Goal: Task Accomplishment & Management: Use online tool/utility

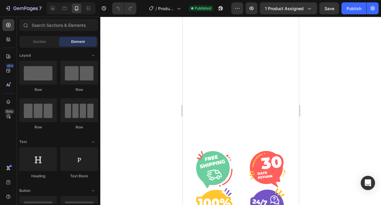
scroll to position [1398, 0]
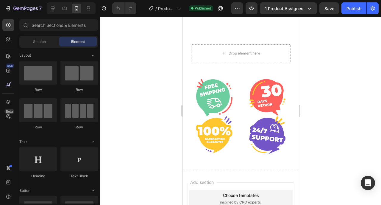
click at [258, 107] on img at bounding box center [267, 97] width 36 height 37
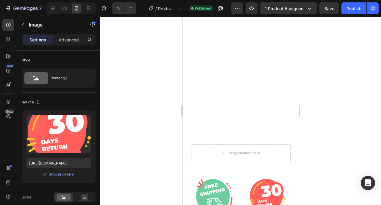
scroll to position [1270, 0]
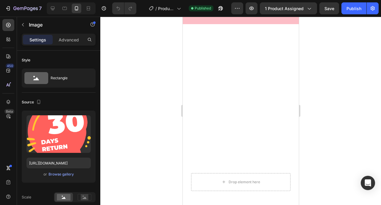
click at [258, 107] on div "Image Row" at bounding box center [241, 98] width 116 height 149
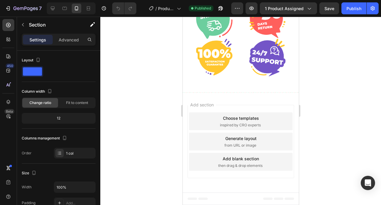
scroll to position [1223, 0]
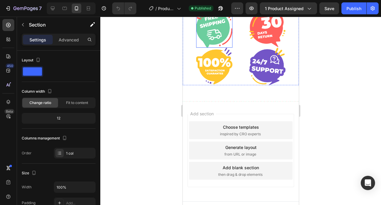
click at [208, 48] on img at bounding box center [214, 28] width 36 height 37
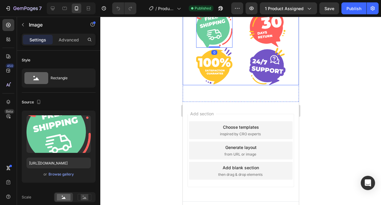
click at [241, 85] on div "Image 0 Image Image Image Row" at bounding box center [241, 47] width 116 height 75
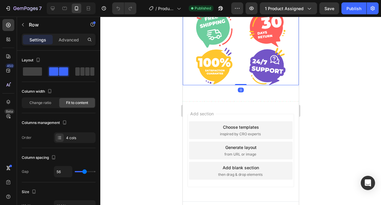
click at [218, 7] on icon at bounding box center [220, 5] width 4 height 4
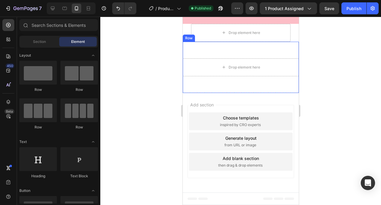
click at [214, 93] on div "Drop element here Row" at bounding box center [241, 67] width 116 height 51
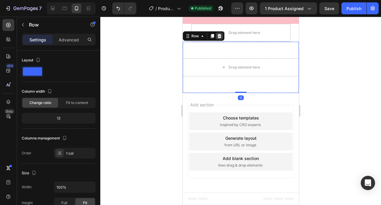
click at [218, 38] on icon at bounding box center [219, 36] width 5 height 5
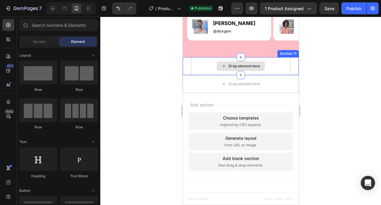
click at [199, 75] on div "Drop element here" at bounding box center [241, 66] width 100 height 18
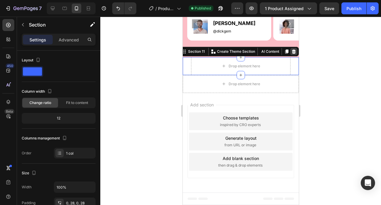
click at [292, 54] on icon at bounding box center [294, 51] width 4 height 4
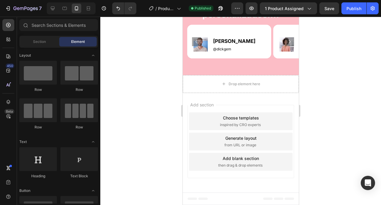
scroll to position [1219, 0]
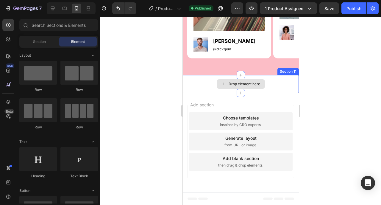
click at [266, 80] on div "Drop element here" at bounding box center [241, 84] width 116 height 18
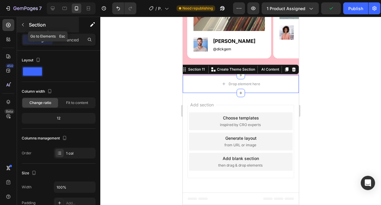
click at [27, 23] on button "button" at bounding box center [23, 25] width 10 height 10
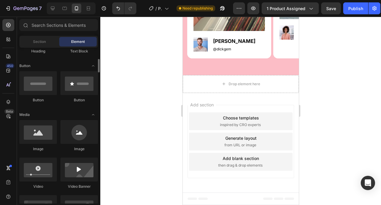
scroll to position [127, 0]
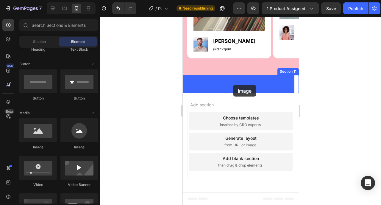
drag, startPoint x: 220, startPoint y: 149, endPoint x: 233, endPoint y: 85, distance: 65.8
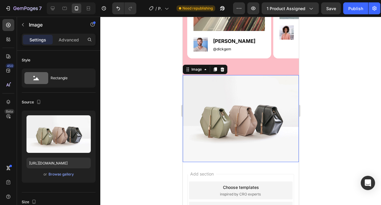
scroll to position [1223, 0]
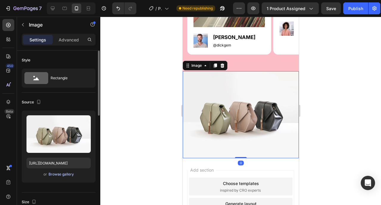
click at [63, 174] on div "Browse gallery" at bounding box center [61, 174] width 25 height 5
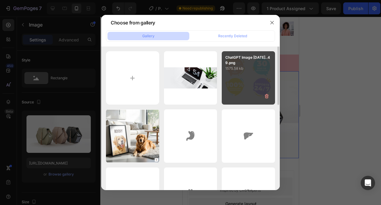
click at [241, 79] on div "ChatGPT Image 27 sept...49.png 1575.58 kb" at bounding box center [248, 77] width 53 height 53
type input "https://cdn.shopify.com/s/files/1/0964/4693/9445/files/gempages_584921214904959…"
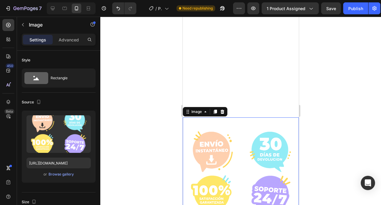
scroll to position [1462, 0]
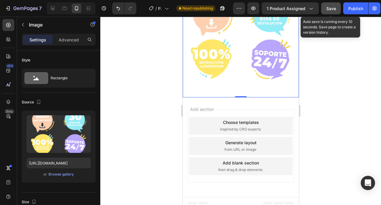
click at [331, 5] on div "Save" at bounding box center [332, 8] width 10 height 6
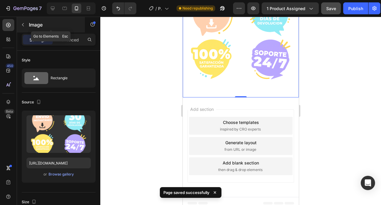
click at [22, 27] on icon "button" at bounding box center [23, 24] width 5 height 5
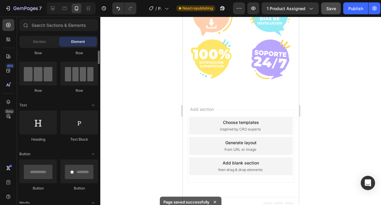
scroll to position [0, 0]
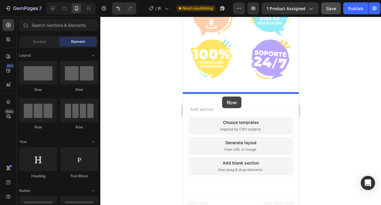
drag, startPoint x: 223, startPoint y: 93, endPoint x: 222, endPoint y: 97, distance: 3.3
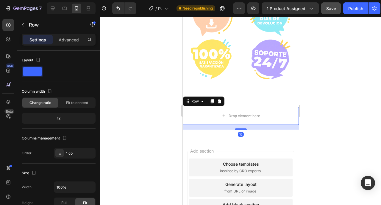
scroll to position [1503, 0]
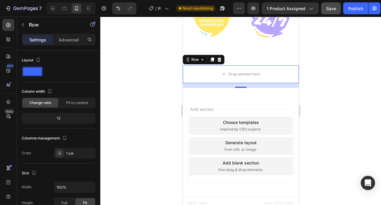
click at [280, 186] on div "Add section Choose templates inspired by CRO experts Generate layout from URL o…" at bounding box center [241, 147] width 116 height 100
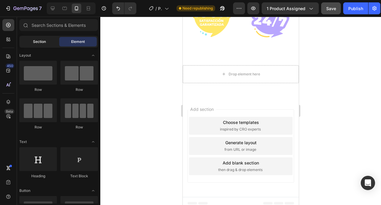
click at [48, 43] on div "Section" at bounding box center [40, 42] width 38 height 10
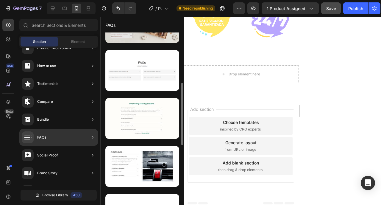
scroll to position [156, 0]
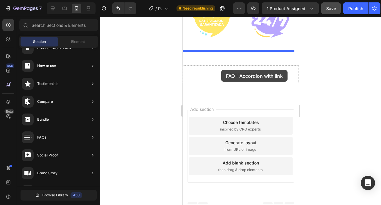
drag, startPoint x: 322, startPoint y: 110, endPoint x: 221, endPoint y: 71, distance: 108.2
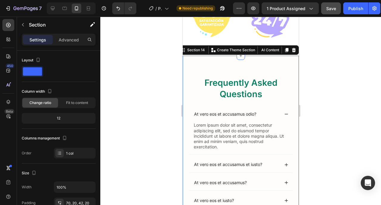
click at [241, 62] on div "Frequently Asked Questions Heading At vero eos et accusamus odio? Lorem ipsum d…" at bounding box center [241, 167] width 116 height 223
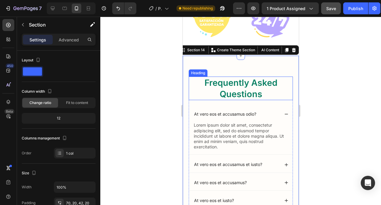
click at [230, 89] on h2 "Frequently Asked Questions" at bounding box center [241, 89] width 104 height 24
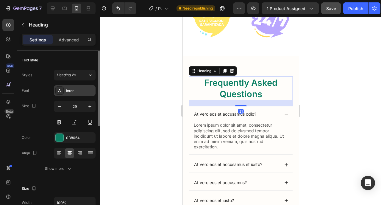
click at [76, 89] on div "Inter" at bounding box center [80, 90] width 28 height 5
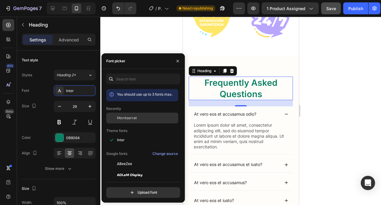
click at [126, 120] on span "Montserrat" at bounding box center [127, 117] width 20 height 5
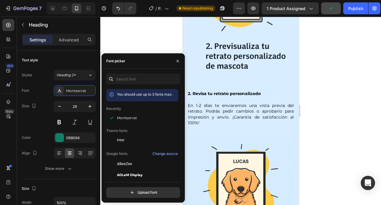
scroll to position [740, 0]
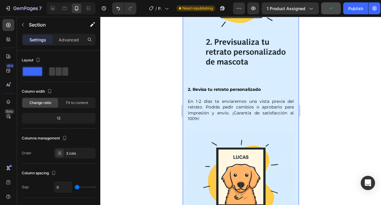
click at [293, 57] on div "Image 1. Sube una foto de tu mascota Elige el tamaño, marco y fondo que prefier…" at bounding box center [241, 18] width 116 height 573
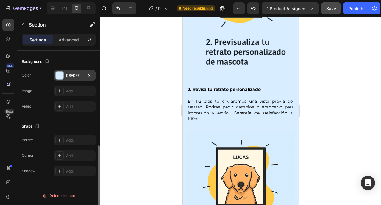
click at [75, 75] on div "D8EDFF" at bounding box center [74, 75] width 17 height 5
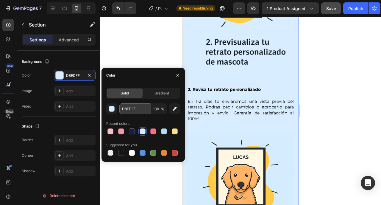
click at [133, 108] on input "D8EDFF" at bounding box center [135, 108] width 31 height 11
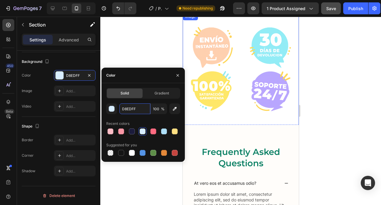
scroll to position [1410, 0]
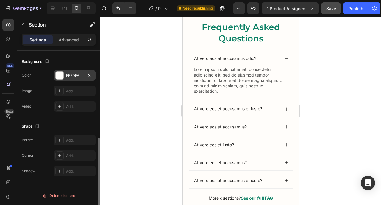
click at [78, 75] on div "FFFDFA" at bounding box center [74, 75] width 17 height 5
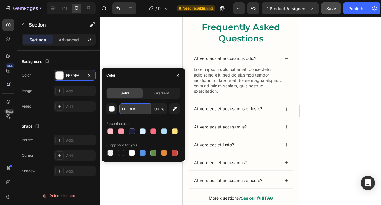
click at [134, 111] on input "FFFDFA" at bounding box center [135, 108] width 31 height 11
paste input "D8EDFF"
type input "D8EDFF"
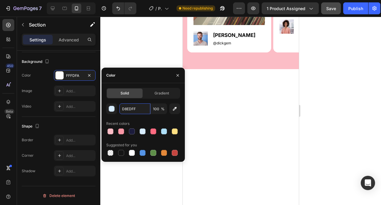
scroll to position [1271, 0]
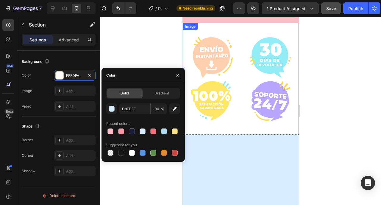
click at [241, 125] on img at bounding box center [241, 81] width 116 height 116
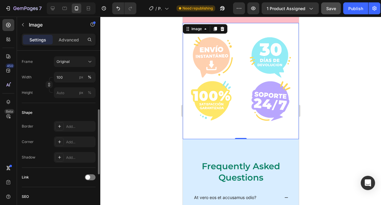
scroll to position [142, 0]
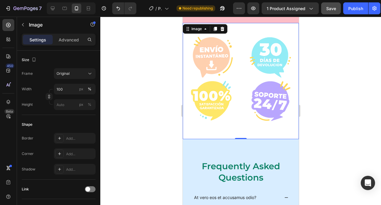
click at [183, 132] on img at bounding box center [241, 81] width 116 height 116
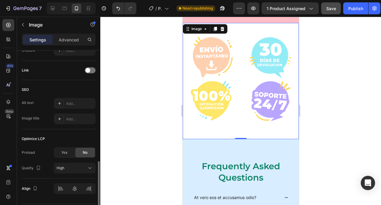
scroll to position [279, 0]
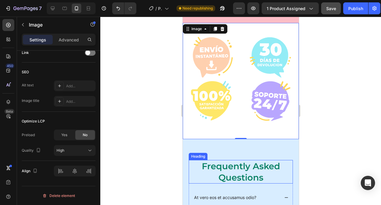
click at [217, 166] on h2 "Frequently Asked Questions" at bounding box center [241, 172] width 104 height 24
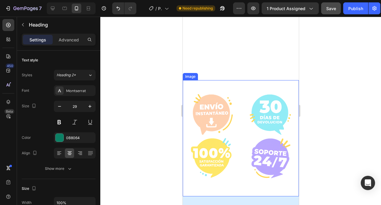
scroll to position [1534, 0]
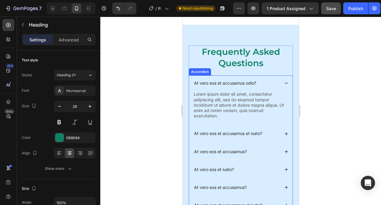
click at [220, 85] on div "At vero eos et accusamus odio?" at bounding box center [241, 82] width 104 height 15
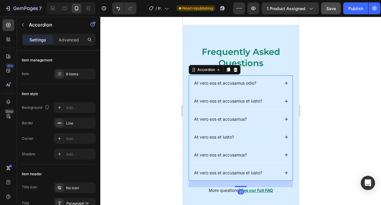
click at [220, 80] on p "At vero eos et accusamus odio?" at bounding box center [225, 82] width 62 height 5
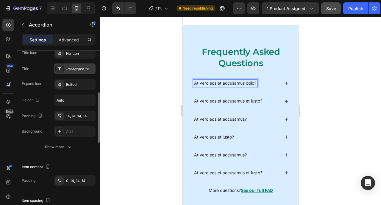
scroll to position [201, 0]
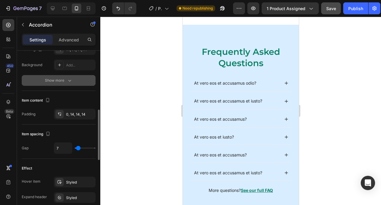
click at [64, 81] on div "Show more" at bounding box center [59, 80] width 28 height 6
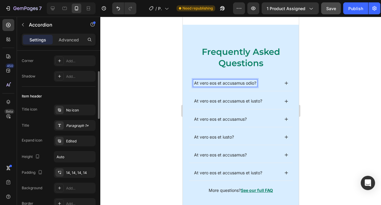
scroll to position [81, 0]
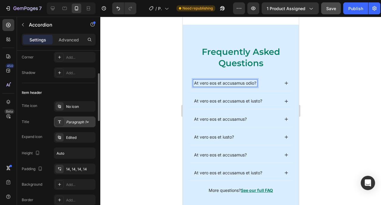
click at [77, 120] on div "Paragraph 1*" at bounding box center [80, 122] width 28 height 5
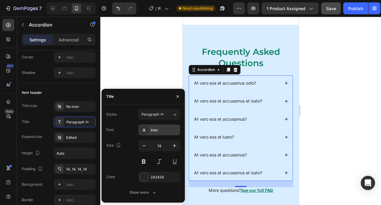
click at [162, 128] on div "Inter" at bounding box center [165, 130] width 28 height 5
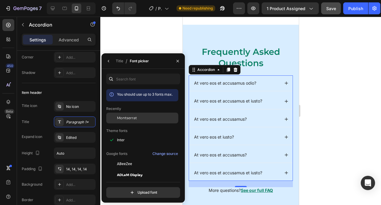
click at [124, 119] on span "Montserrat" at bounding box center [127, 117] width 20 height 5
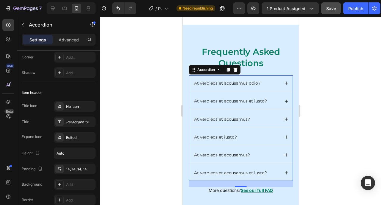
click at [327, 96] on div at bounding box center [240, 111] width 281 height 188
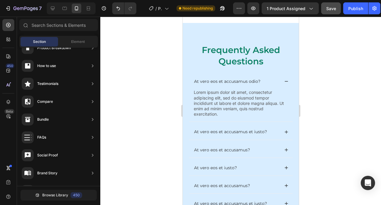
scroll to position [1518, 0]
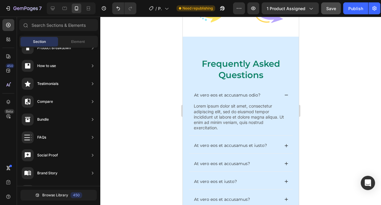
click at [232, 65] on h2 "Frequently Asked Questions" at bounding box center [241, 70] width 104 height 24
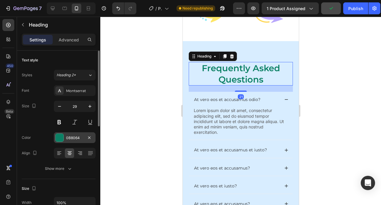
click at [75, 136] on div "0B8064" at bounding box center [74, 137] width 17 height 5
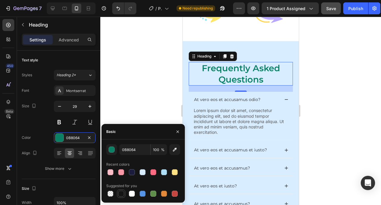
click at [122, 196] on div at bounding box center [121, 194] width 6 height 6
type input "151515"
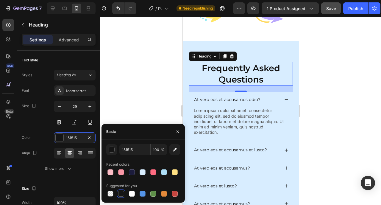
click at [306, 96] on div at bounding box center [240, 111] width 281 height 188
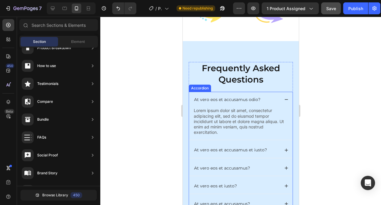
scroll to position [1525, 0]
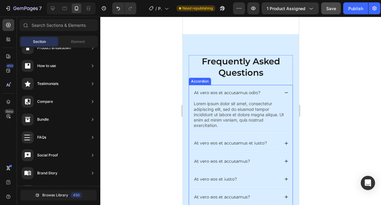
click at [279, 89] on div "At vero eos et accusamus odio?" at bounding box center [241, 92] width 104 height 15
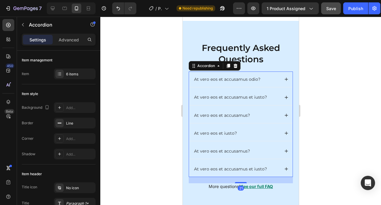
scroll to position [1538, 0]
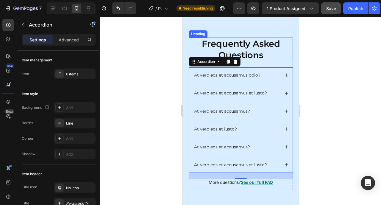
click at [228, 53] on h2 "Frequently Asked Questions" at bounding box center [241, 50] width 104 height 24
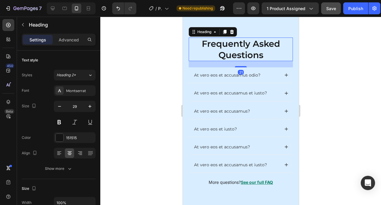
click at [228, 51] on h2 "Frequently Asked Questions" at bounding box center [241, 50] width 104 height 24
click at [228, 51] on p "Frequently Asked Questions" at bounding box center [240, 49] width 103 height 22
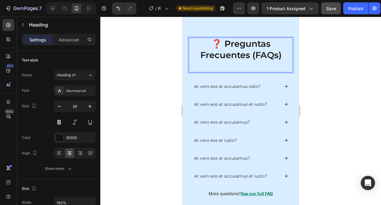
click at [223, 45] on p "❓ Preguntas Frecuentes (FAQs)" at bounding box center [240, 49] width 103 height 22
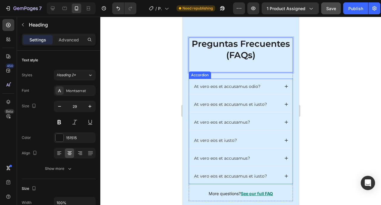
click at [212, 87] on p "At vero eos et accusamus odio?" at bounding box center [227, 86] width 66 height 5
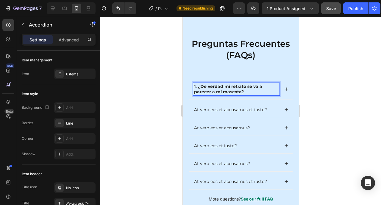
click at [285, 88] on icon at bounding box center [286, 89] width 3 height 3
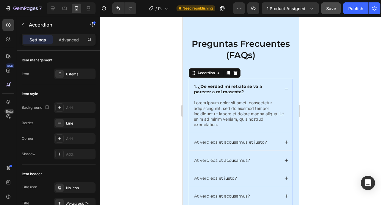
click at [235, 115] on p "Lorem ipsum dolor sit amet, consectetur adipiscing elit, sed do eiusmod tempor …" at bounding box center [241, 113] width 94 height 27
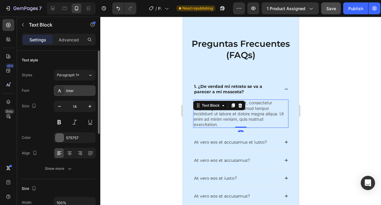
click at [77, 91] on div "Inter" at bounding box center [80, 90] width 28 height 5
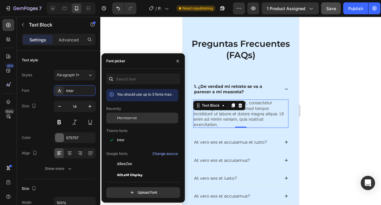
click at [125, 121] on div "Montserrat" at bounding box center [142, 118] width 72 height 11
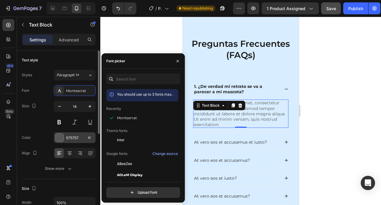
click at [63, 138] on div at bounding box center [60, 138] width 8 height 8
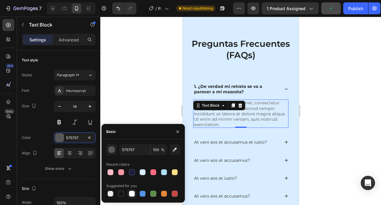
click at [132, 196] on div at bounding box center [132, 194] width 6 height 6
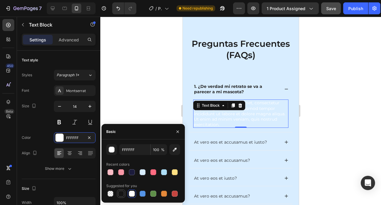
click at [121, 196] on div at bounding box center [121, 194] width 6 height 6
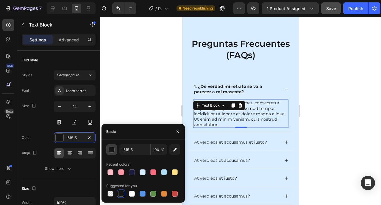
click at [113, 152] on div "button" at bounding box center [112, 150] width 6 height 6
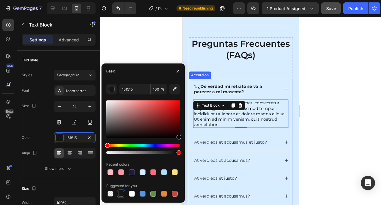
drag, startPoint x: 291, startPoint y: 152, endPoint x: 196, endPoint y: 162, distance: 95.8
type input "000000"
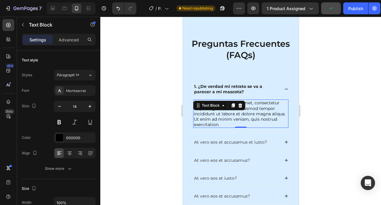
click at [143, 47] on div at bounding box center [240, 111] width 281 height 188
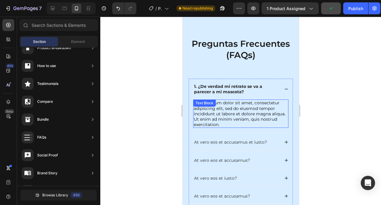
click at [204, 110] on div "Lorem ipsum dolor sit amet, consectetur adipiscing elit, sed do eiusmod tempor …" at bounding box center [240, 114] width 95 height 28
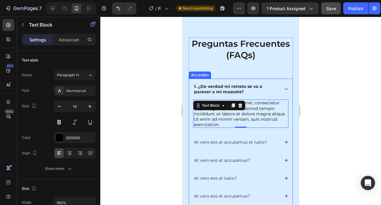
click at [227, 119] on p "Lorem ipsum dolor sit amet, consectetur adipiscing elit, sed do eiusmod tempor …" at bounding box center [241, 113] width 94 height 27
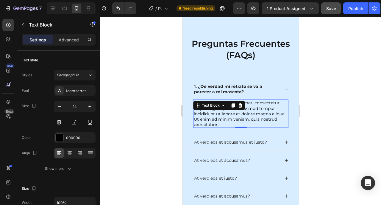
click at [227, 119] on p "Lorem ipsum dolor sit amet, consectetur adipiscing elit, sed do eiusmod tempor …" at bounding box center [241, 113] width 94 height 27
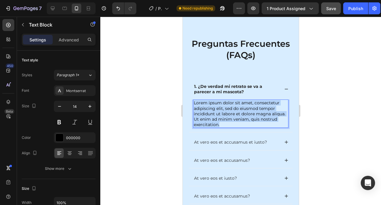
click at [227, 119] on p "Lorem ipsum dolor sit amet, consectetur adipiscing elit, sed do eiusmod tempor …" at bounding box center [241, 113] width 94 height 27
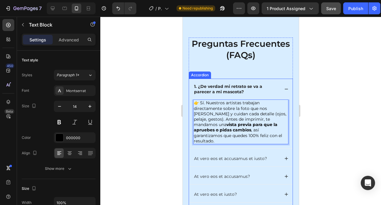
click at [253, 156] on p "At vero eos et accusamus et iusto?" at bounding box center [230, 158] width 73 height 5
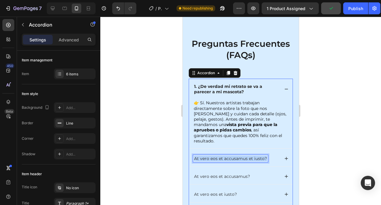
click at [228, 156] on p "At vero eos et accusamus et iusto?" at bounding box center [230, 158] width 73 height 5
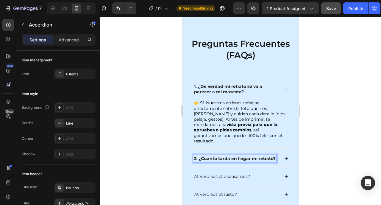
scroll to position [1547, 0]
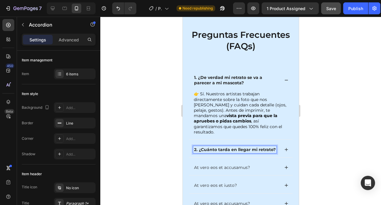
click at [281, 133] on div "👉 Sí. Nuestros artistas trabajan directamente sobre la foto que nos mandas y cu…" at bounding box center [241, 115] width 104 height 49
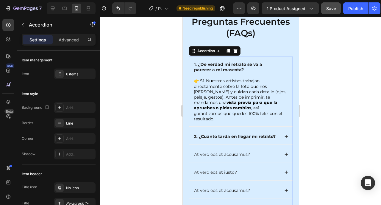
click at [284, 135] on icon at bounding box center [286, 136] width 4 height 4
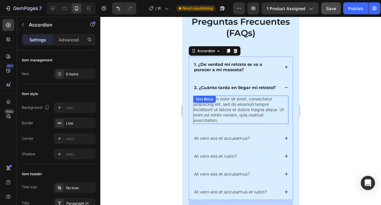
click at [227, 117] on p "Lorem ipsum dolor sit amet, consectetur adipiscing elit, sed do eiusmod tempor …" at bounding box center [241, 109] width 94 height 27
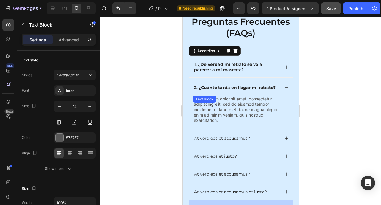
click at [227, 117] on p "Lorem ipsum dolor sit amet, consectetur adipiscing elit, sed do eiusmod tempor …" at bounding box center [241, 109] width 94 height 27
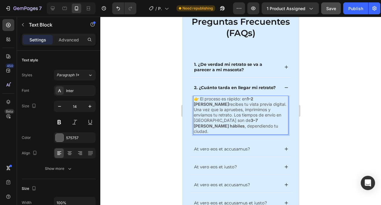
click at [227, 117] on p "👉 El proceso es rápido: en 1–2 días recibes tu vista previa digital. Una vez qu…" at bounding box center [241, 115] width 94 height 38
click at [71, 91] on div "Inter" at bounding box center [80, 90] width 28 height 5
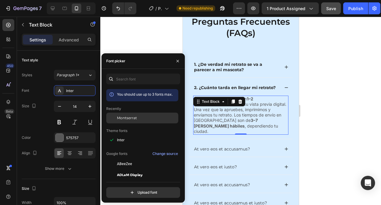
click at [128, 114] on div "Montserrat" at bounding box center [142, 118] width 72 height 11
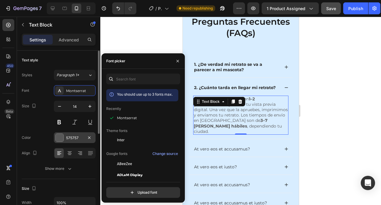
click at [58, 139] on div at bounding box center [60, 138] width 8 height 8
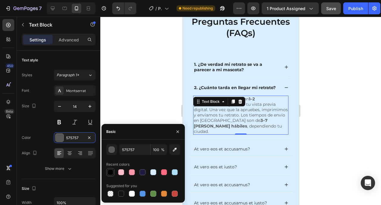
click at [111, 172] on div at bounding box center [111, 172] width 6 height 6
type input "000000"
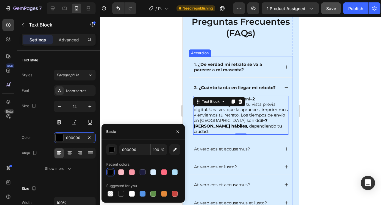
click at [227, 146] on div "At vero eos et accusamus?" at bounding box center [222, 148] width 58 height 7
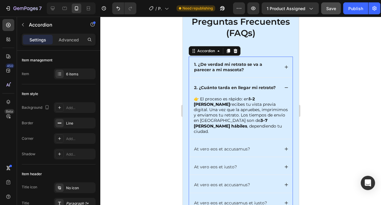
click at [277, 148] on div "At vero eos et accusamus?" at bounding box center [241, 148] width 104 height 15
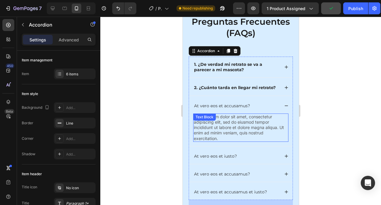
click at [231, 130] on p "Lorem ipsum dolor sit amet, consectetur adipiscing elit, sed do eiusmod tempor …" at bounding box center [241, 127] width 94 height 27
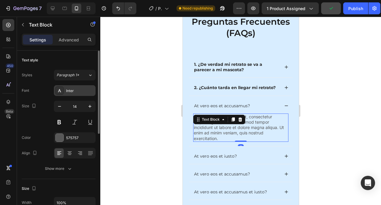
click at [73, 90] on div "Inter" at bounding box center [80, 90] width 28 height 5
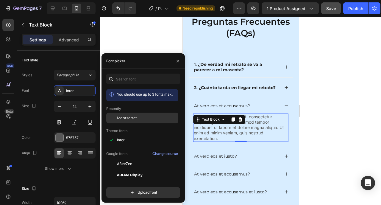
click at [126, 119] on span "Montserrat" at bounding box center [127, 117] width 20 height 5
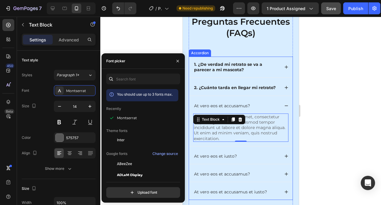
click at [229, 108] on p "At vero eos et accusamus?" at bounding box center [222, 105] width 56 height 5
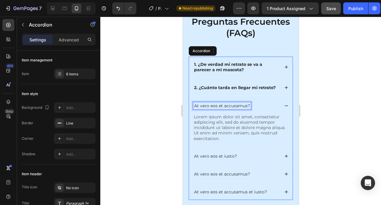
click at [229, 108] on p "At vero eos et accusamus?" at bounding box center [222, 105] width 56 height 5
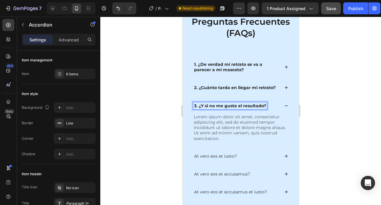
click at [211, 131] on p "Lorem ipsum dolor sit amet, consectetur adipiscing elit, sed do eiusmod tempor …" at bounding box center [241, 127] width 94 height 27
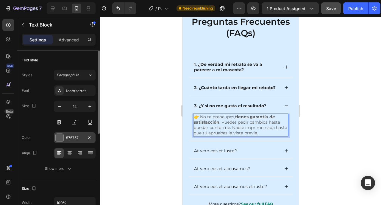
click at [61, 140] on div at bounding box center [60, 138] width 8 height 8
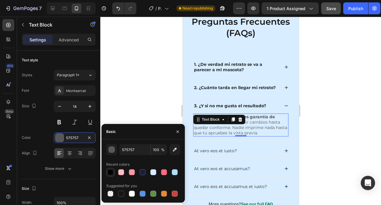
click at [111, 174] on div at bounding box center [111, 172] width 6 height 6
type input "000000"
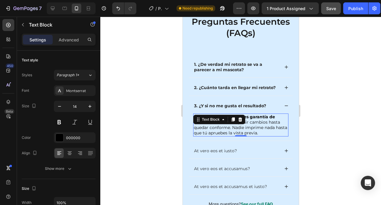
click at [148, 94] on div at bounding box center [240, 111] width 281 height 188
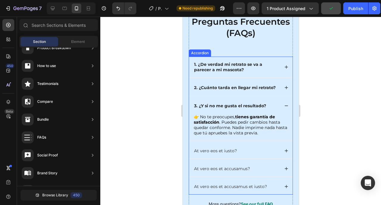
click at [283, 114] on div "3. ¿Y si no me gusta el resultado?" at bounding box center [241, 105] width 104 height 15
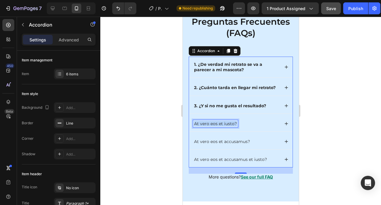
click at [218, 126] on p "At vero eos et iusto?" at bounding box center [215, 123] width 43 height 5
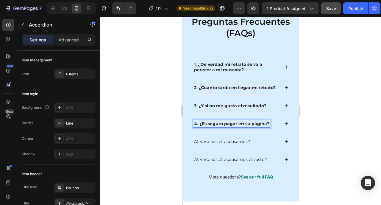
click at [285, 125] on icon at bounding box center [286, 123] width 3 height 3
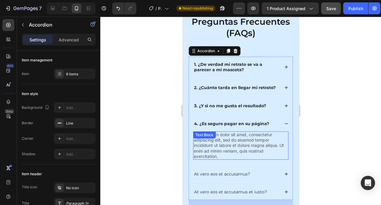
click at [227, 145] on p "Lorem ipsum dolor sit amet, consectetur adipiscing elit, sed do eiusmod tempor …" at bounding box center [241, 145] width 94 height 27
click at [227, 145] on div "Lorem ipsum dolor sit amet, consectetur adipiscing elit, sed do eiusmod tempor …" at bounding box center [240, 145] width 95 height 28
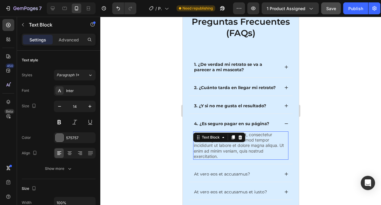
click at [227, 142] on div "Text Block" at bounding box center [219, 138] width 52 height 10
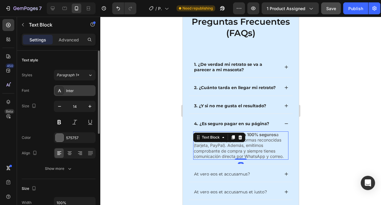
click at [69, 91] on div "Inter" at bounding box center [80, 90] width 28 height 5
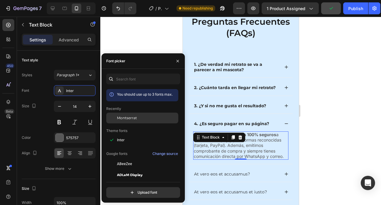
click at [127, 116] on span "Montserrat" at bounding box center [127, 117] width 20 height 5
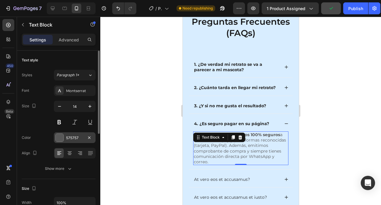
click at [60, 139] on div at bounding box center [60, 138] width 8 height 8
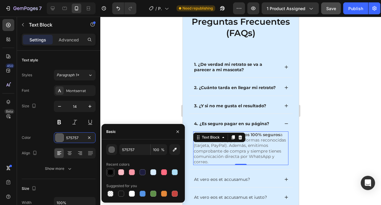
click at [110, 174] on div at bounding box center [111, 172] width 6 height 6
type input "000000"
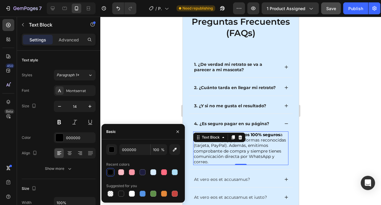
click at [152, 77] on div at bounding box center [240, 111] width 281 height 188
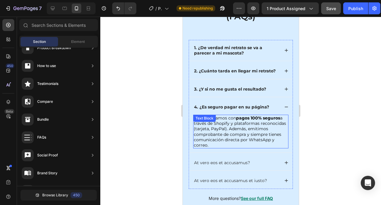
scroll to position [1597, 0]
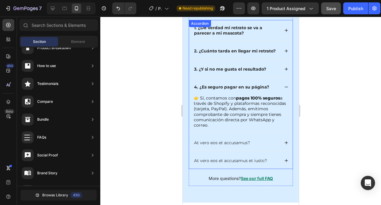
click at [249, 121] on p "👉 Sí, contamos con pagos 100% seguros a través de Shopify y plataformas reconoc…" at bounding box center [241, 111] width 94 height 32
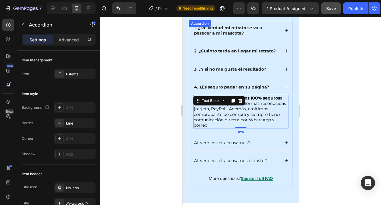
click at [239, 145] on p "At vero eos et accusamus?" at bounding box center [222, 142] width 56 height 5
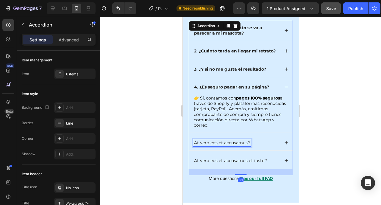
click at [239, 145] on p "At vero eos et accusamus?" at bounding box center [222, 142] width 56 height 5
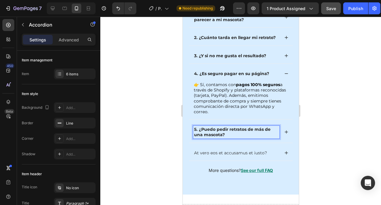
scroll to position [1630, 0]
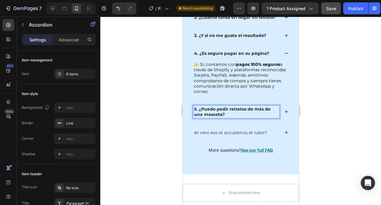
click at [284, 114] on icon at bounding box center [286, 112] width 4 height 4
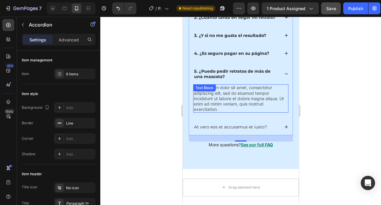
click at [235, 101] on p "Lorem ipsum dolor sit amet, consectetur adipiscing elit, sed do eiusmod tempor …" at bounding box center [241, 98] width 94 height 27
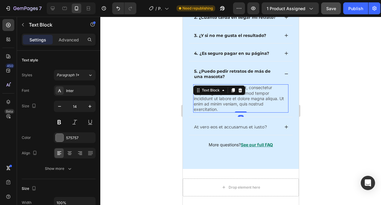
click at [235, 101] on p "Lorem ipsum dolor sit amet, consectetur adipiscing elit, sed do eiusmod tempor …" at bounding box center [241, 98] width 94 height 27
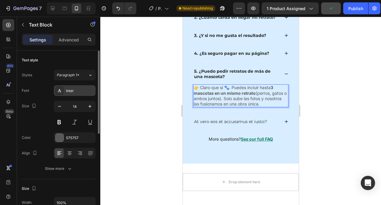
click at [84, 90] on div "Inter" at bounding box center [80, 90] width 28 height 5
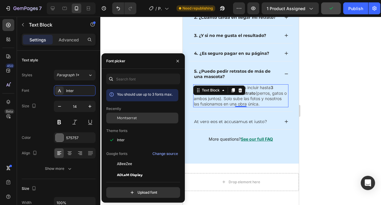
click at [119, 118] on span "Montserrat" at bounding box center [127, 117] width 20 height 5
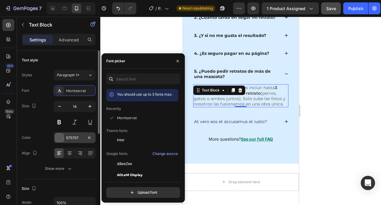
click at [64, 138] on div "575757" at bounding box center [75, 137] width 42 height 11
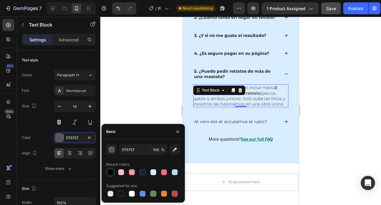
click at [111, 174] on div at bounding box center [111, 172] width 6 height 6
type input "000000"
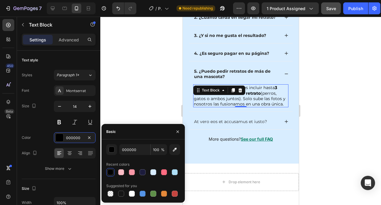
click at [134, 95] on div at bounding box center [240, 111] width 281 height 188
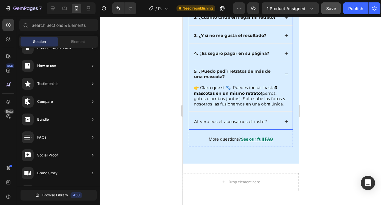
click at [283, 82] on div "5. ¿Puedo pedir retratos de más de una mascota?" at bounding box center [241, 73] width 104 height 21
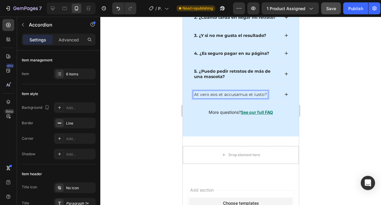
click at [208, 97] on p "At vero eos et accusamus et iusto?" at bounding box center [230, 94] width 73 height 5
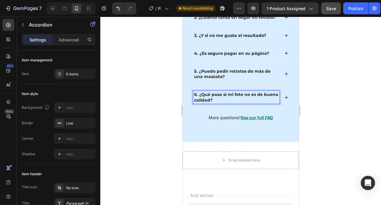
click at [281, 105] on div "6. ¿Qué pasa si mi foto no es de buena calidad?" at bounding box center [241, 97] width 104 height 21
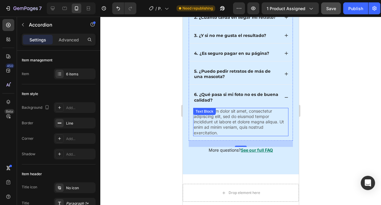
click at [257, 126] on p "Lorem ipsum dolor sit amet, consectetur adipiscing elit, sed do eiusmod tempor …" at bounding box center [241, 121] width 94 height 27
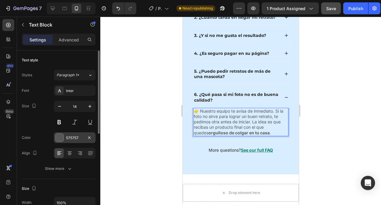
click at [59, 138] on div at bounding box center [60, 138] width 8 height 8
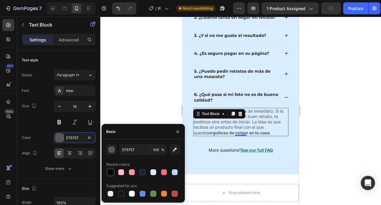
click at [113, 176] on div at bounding box center [110, 172] width 8 height 8
type input "000000"
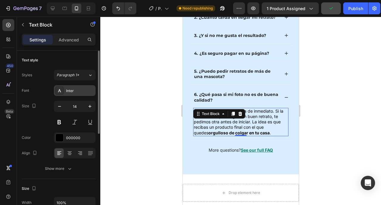
click at [82, 89] on div "Inter" at bounding box center [80, 90] width 28 height 5
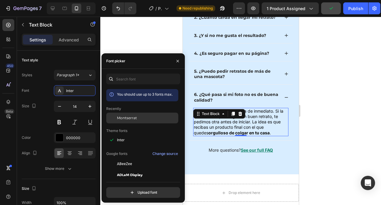
click at [131, 118] on span "Montserrat" at bounding box center [127, 117] width 20 height 5
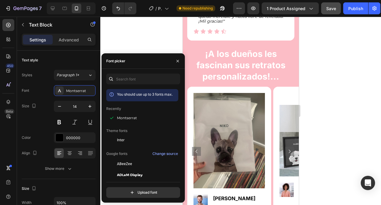
scroll to position [1042, 0]
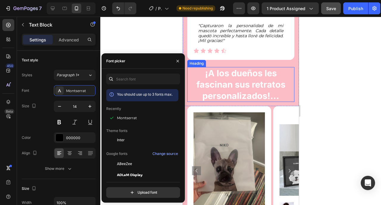
click at [235, 85] on h2 "¡A los dueños les fascinan sus retratos personalizados!..." at bounding box center [240, 84] width 107 height 35
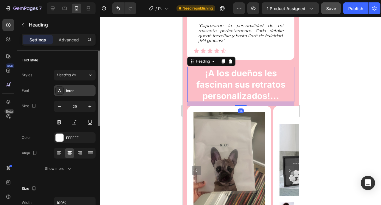
click at [81, 89] on div "Inter" at bounding box center [80, 90] width 28 height 5
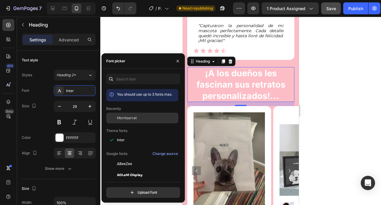
click at [130, 115] on div "Montserrat" at bounding box center [142, 118] width 72 height 11
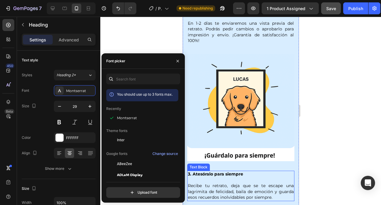
scroll to position [859, 0]
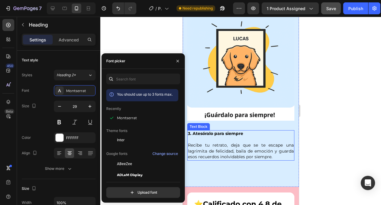
click at [225, 140] on p "Recibe tu retrato, deja que se te escape una lagrimita de felicidad, baila de e…" at bounding box center [241, 148] width 106 height 23
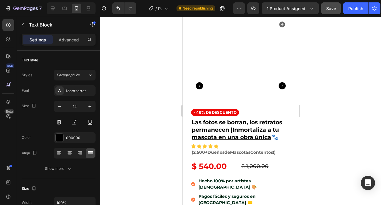
scroll to position [0, 0]
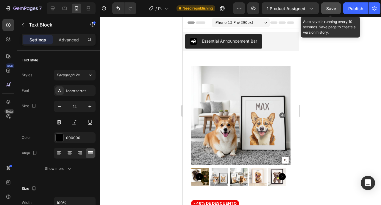
click at [328, 7] on span "Save" at bounding box center [332, 8] width 10 height 5
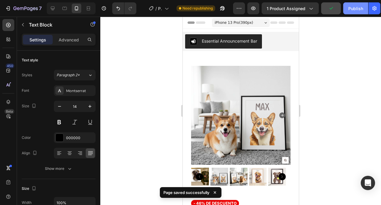
click at [356, 13] on button "Publish" at bounding box center [356, 8] width 25 height 12
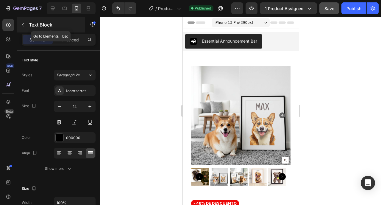
click at [24, 25] on icon "button" at bounding box center [23, 24] width 5 height 5
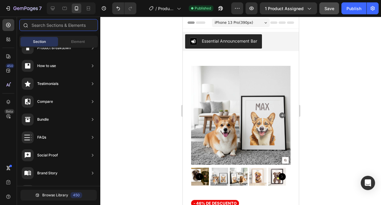
click at [55, 27] on input "text" at bounding box center [58, 25] width 79 height 12
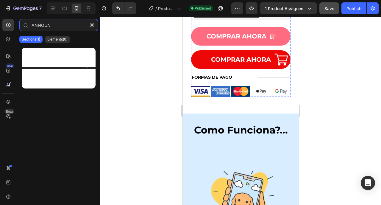
scroll to position [345, 0]
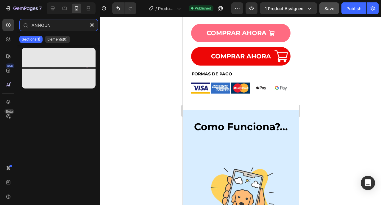
type input "ANNOUN"
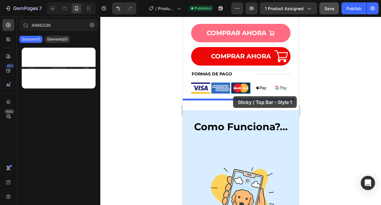
drag, startPoint x: 244, startPoint y: 83, endPoint x: 233, endPoint y: 96, distance: 18.0
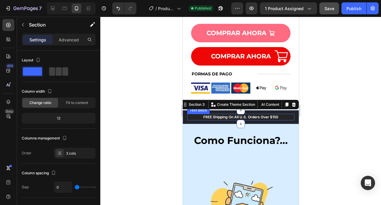
click at [226, 114] on p "FREE Shipping On All U.S. Orders Over $150" at bounding box center [241, 116] width 106 height 5
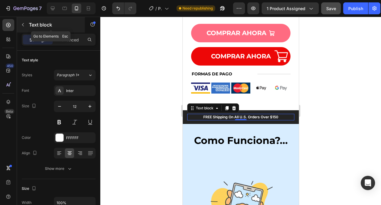
click at [23, 24] on icon "button" at bounding box center [23, 24] width 2 height 3
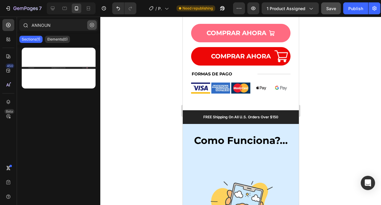
click at [92, 26] on icon "button" at bounding box center [92, 25] width 4 height 4
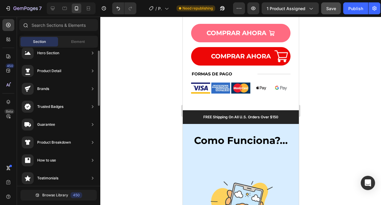
scroll to position [0, 0]
click at [73, 40] on span "Element" at bounding box center [78, 41] width 14 height 5
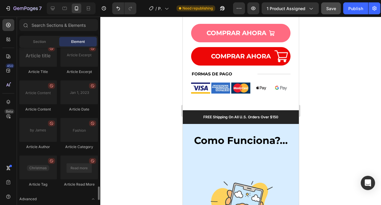
scroll to position [1650, 0]
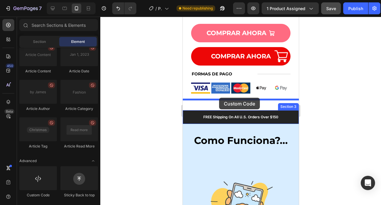
drag, startPoint x: 217, startPoint y: 197, endPoint x: 219, endPoint y: 97, distance: 99.9
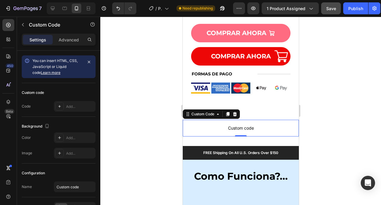
click at [218, 125] on span "Custom code" at bounding box center [241, 128] width 116 height 7
click at [233, 125] on span "Custom code" at bounding box center [241, 128] width 116 height 7
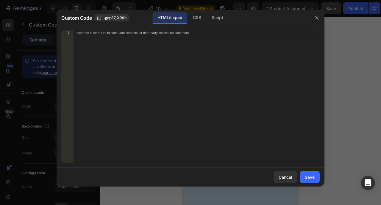
click at [173, 32] on div "Insert the custom Liquid code, add snippets, or third-party installation code h…" at bounding box center [184, 33] width 217 height 4
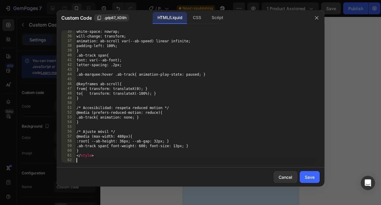
scroll to position [163, 0]
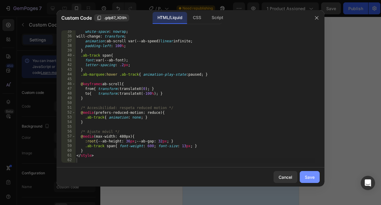
click at [309, 173] on button "Save" at bounding box center [310, 177] width 20 height 12
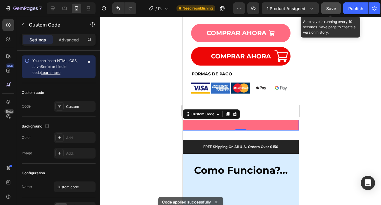
click at [334, 4] on button "Save" at bounding box center [332, 8] width 20 height 12
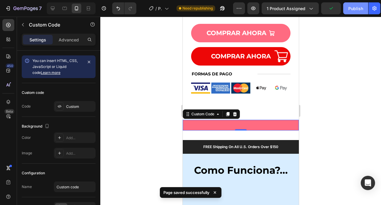
click at [351, 11] on div "Publish" at bounding box center [356, 8] width 15 height 6
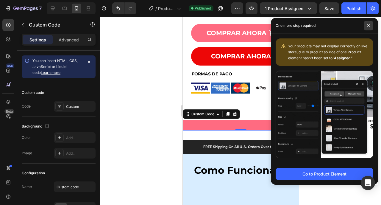
click at [366, 26] on span at bounding box center [369, 26] width 10 height 10
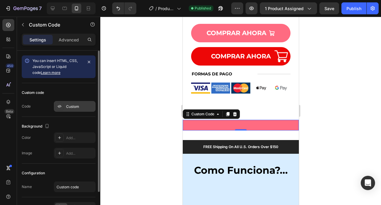
click at [64, 105] on div "Custom" at bounding box center [75, 106] width 42 height 11
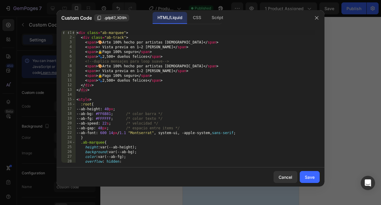
scroll to position [0, 0]
click at [152, 165] on div "1 2 3 4 5 6 7 8 9 10 11 12 13 14 15 16 17 18 19 20 21 22 23 24 25 26 27 28 29 <…" at bounding box center [191, 97] width 268 height 142
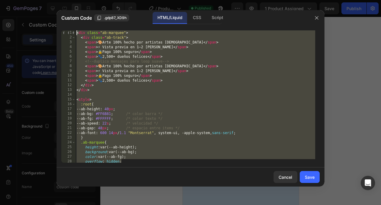
drag, startPoint x: 124, startPoint y: 162, endPoint x: 67, endPoint y: 30, distance: 144.0
click at [67, 30] on div "overflow: hidden; 1 2 3 4 5 6 7 8 9 10 11 12 13 14 15 16 17 18 19 20 21 22 23 2…" at bounding box center [191, 97] width 268 height 142
type textarea "<div class="ab-marquee"> <div class="ab-track">"
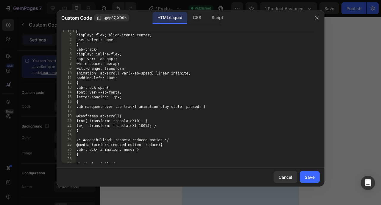
scroll to position [35, 0]
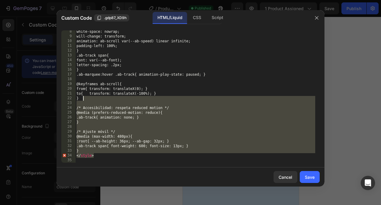
drag, startPoint x: 98, startPoint y: 158, endPoint x: 81, endPoint y: 58, distance: 101.5
click at [81, 58] on div "white-space: nowrap; will-change: transform; animation: ab-scroll var(--ab-spee…" at bounding box center [195, 100] width 240 height 142
type textarea ".ab-track span{ font: var(--ab-font);"
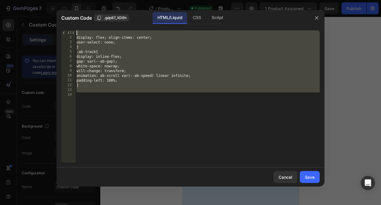
drag, startPoint x: 96, startPoint y: 98, endPoint x: 78, endPoint y: 18, distance: 81.3
click at [78, 18] on div "Custom Code .gdp87_XD9h HTML/Liquid CSS Script 1 2 3 4 5 6 7 8 9 10 11 12 13 14…" at bounding box center [191, 98] width 268 height 176
type textarea "display: flex; align-items: center;"
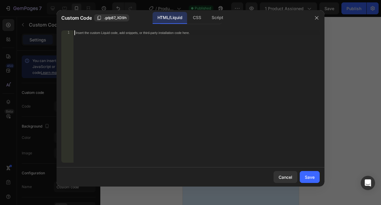
scroll to position [187, 0]
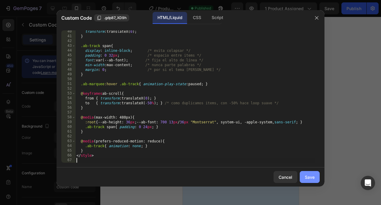
click at [313, 182] on button "Save" at bounding box center [310, 177] width 20 height 12
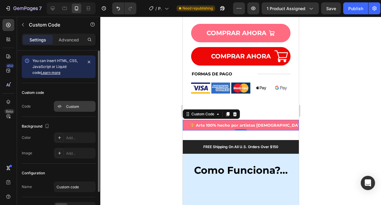
click at [77, 105] on div "Custom" at bounding box center [80, 106] width 28 height 5
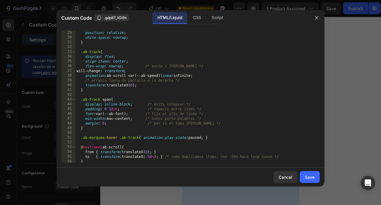
scroll to position [0, 0]
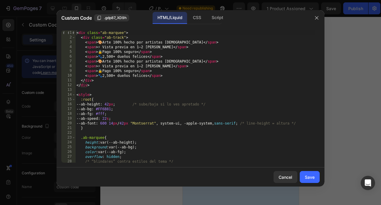
click at [115, 119] on div "< div class = "ab-marquee" > < div class = "ab-track" > < span > 🎨 Arte 100% he…" at bounding box center [195, 101] width 240 height 142
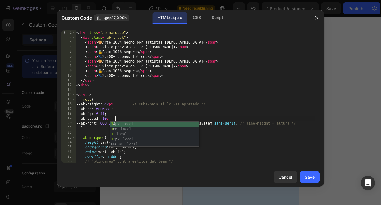
scroll to position [0, 3]
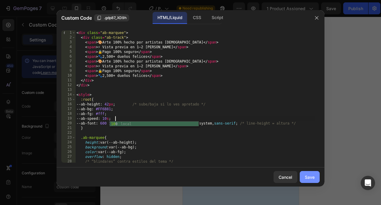
type textarea "--ab-speed: 10s;"
click at [308, 179] on div "Save" at bounding box center [310, 177] width 10 height 6
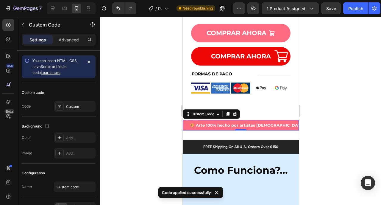
click at [202, 120] on span "🎨 Arte 100% hecho por artistas [DEMOGRAPHIC_DATA]" at bounding box center [247, 125] width 129 height 11
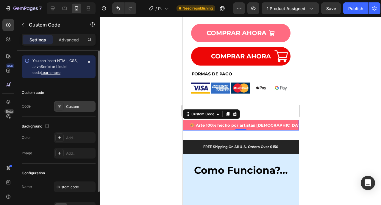
click at [75, 108] on div "Custom" at bounding box center [80, 106] width 28 height 5
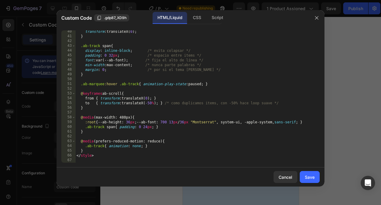
scroll to position [187, 0]
click at [308, 183] on button "Save" at bounding box center [310, 177] width 20 height 12
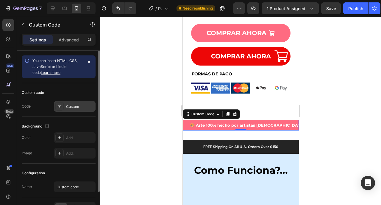
click at [65, 108] on div "Custom" at bounding box center [75, 106] width 42 height 11
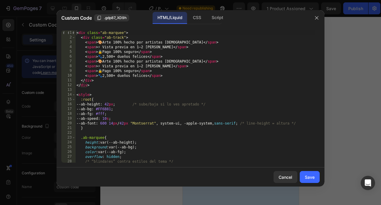
click at [114, 119] on div "< div class = "ab-marquee" > < div class = "ab-track" > < span > 🎨 Arte 100% he…" at bounding box center [195, 101] width 240 height 142
click at [123, 128] on div "5 00 local - 5 0 local" at bounding box center [154, 132] width 89 height 20
type textarea "--ab-speed: 50s;"
click at [314, 179] on div "Save" at bounding box center [310, 177] width 10 height 6
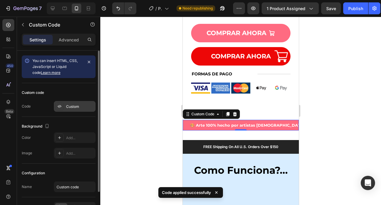
click at [77, 107] on div "Custom" at bounding box center [80, 106] width 28 height 5
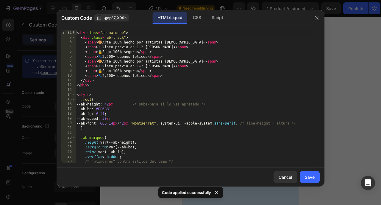
click at [115, 119] on div "< div class = "ab-marquee" > < div class = "ab-track" > < span > 🎨 Arte 100% he…" at bounding box center [195, 101] width 240 height 142
type textarea "--ab-speed: 5s;"
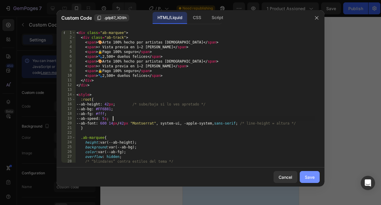
click at [311, 176] on div "Save" at bounding box center [310, 177] width 10 height 6
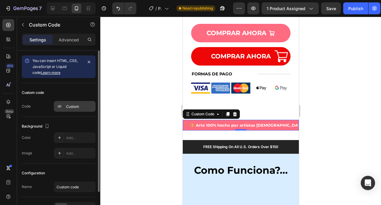
click at [79, 104] on div "Custom" at bounding box center [80, 106] width 28 height 5
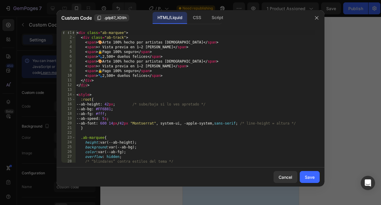
type textarea "<span>⚡ Vista previa en 1–2 días</span>"
drag, startPoint x: 84, startPoint y: 47, endPoint x: 181, endPoint y: 46, distance: 96.6
click at [181, 46] on div "< div class = "ab-marquee" > < div class = "ab-track" > < span > 🎨 Arte 100% he…" at bounding box center [195, 101] width 240 height 142
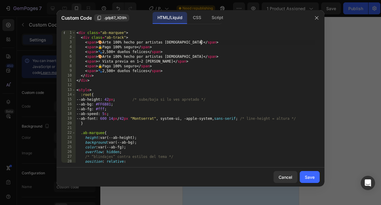
click at [112, 115] on div "< div class = "ab-marquee" > < div class = "ab-track" > < span > 🎨 Arte 100% he…" at bounding box center [195, 101] width 240 height 142
type textarea "--ab-speed: 5s;"
click at [307, 175] on div "Save" at bounding box center [310, 177] width 10 height 6
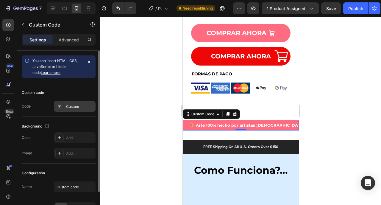
click at [73, 107] on div "Custom" at bounding box center [80, 106] width 28 height 5
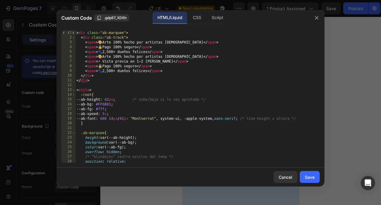
click at [112, 112] on div "< div class = "ab-marquee" > < div class = "ab-track" > < span > 🎨 Arte 100% he…" at bounding box center [195, 101] width 240 height 142
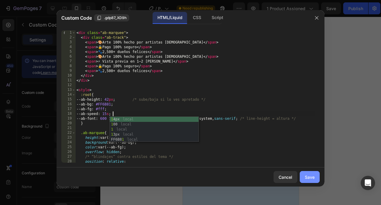
type textarea "--ab-speed: 15s;"
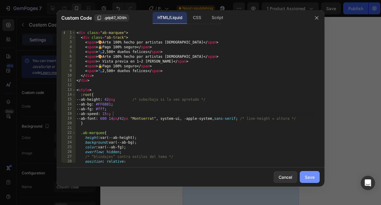
click at [311, 176] on div "Save" at bounding box center [310, 177] width 10 height 6
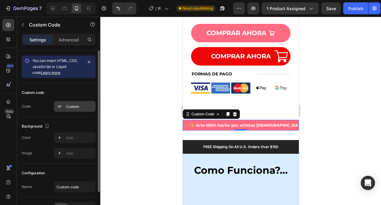
click at [74, 111] on div "Custom" at bounding box center [75, 106] width 42 height 11
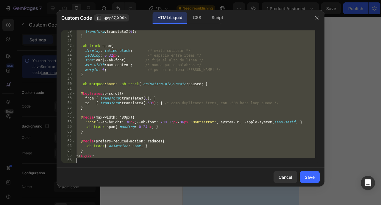
scroll to position [182, 0]
drag, startPoint x: 77, startPoint y: 32, endPoint x: 148, endPoint y: 177, distance: 161.8
click at [148, 177] on div "Custom Code .gdp87_XD9h HTML/Liquid CSS Script <div class="ab-marquee"> 39 40 4…" at bounding box center [191, 98] width 268 height 176
type textarea "</style>"
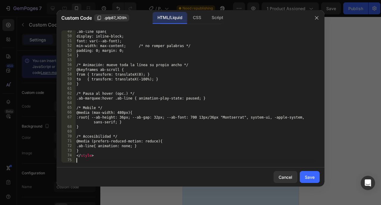
scroll to position [230, 0]
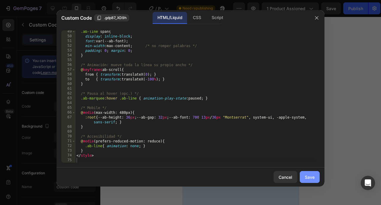
click at [314, 181] on button "Save" at bounding box center [310, 177] width 20 height 12
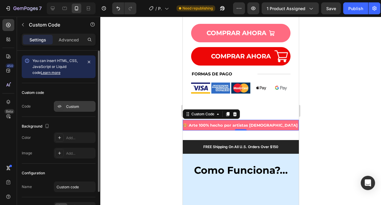
click at [75, 105] on div "Custom" at bounding box center [80, 106] width 28 height 5
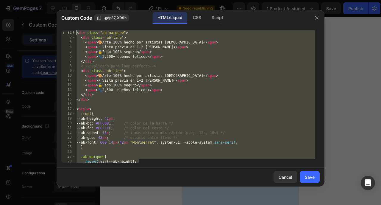
scroll to position [0, 0]
drag, startPoint x: 149, startPoint y: 162, endPoint x: 63, endPoint y: 23, distance: 163.4
click at [63, 23] on div "Custom Code .gdp87_XD9h HTML/Liquid CSS Script height: var(--ab-height); 1 2 3 …" at bounding box center [191, 98] width 268 height 176
type textarea "<div class="ab-marquee"> <div class="ab-line">"
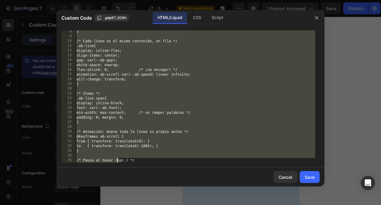
scroll to position [101, 0]
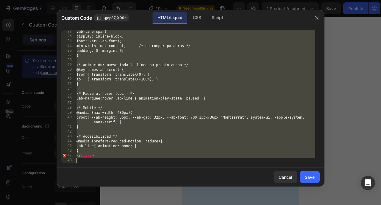
drag, startPoint x: 80, startPoint y: 32, endPoint x: 119, endPoint y: 192, distance: 164.7
click at [119, 192] on div "Custom Code .gdp87_XD9h HTML/Liquid CSS Script 22 23 24 25 26 27 28 29 30 31 32…" at bounding box center [191, 102] width 268 height 184
type textarea "</style>"
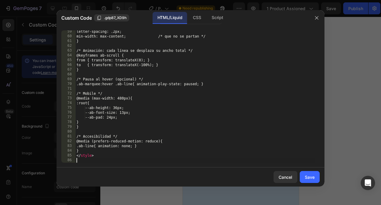
scroll to position [278, 0]
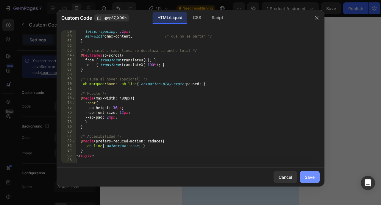
click at [303, 178] on button "Save" at bounding box center [310, 177] width 20 height 12
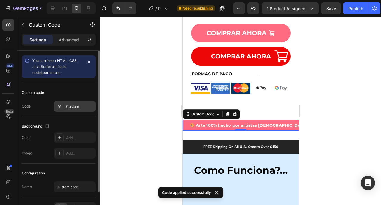
click at [67, 107] on div "Custom" at bounding box center [80, 106] width 28 height 5
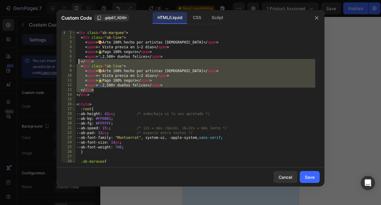
drag, startPoint x: 105, startPoint y: 91, endPoint x: 79, endPoint y: 61, distance: 40.0
click at [79, 61] on div "< div class = "ab-marquee" > < div class = "ab-line" > < span > 🎨 Arte 100% hec…" at bounding box center [195, 101] width 240 height 142
type textarea "</div> <div class="ab-line">"
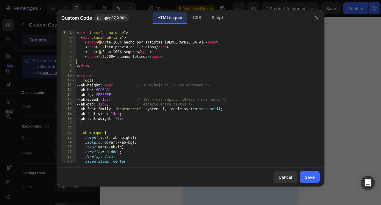
type textarea "<span>🐾 2,500+ dueños felices</span>"
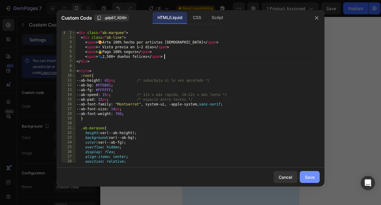
click at [317, 176] on button "Save" at bounding box center [310, 177] width 20 height 12
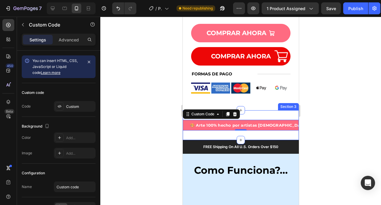
click at [207, 124] on div "🎨 Arte 100% hecho por artistas mexicanos ⚡ Vista previa en 1–2 días 🔒 Pago 100%…" at bounding box center [241, 125] width 116 height 30
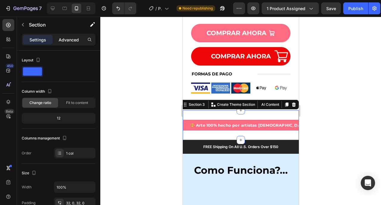
click at [70, 38] on p "Advanced" at bounding box center [69, 40] width 20 height 6
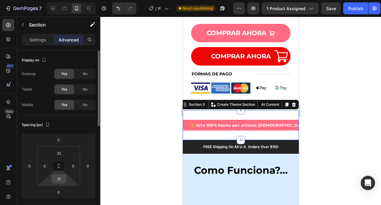
click at [61, 0] on html "7 Version history / Product Page - Sep 23, 22:22:18 Need republishing Preview 1…" at bounding box center [190, 0] width 381 height 0
type input "2"
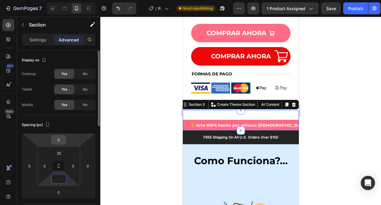
type input "0"
click at [61, 139] on input "0" at bounding box center [59, 139] width 12 height 9
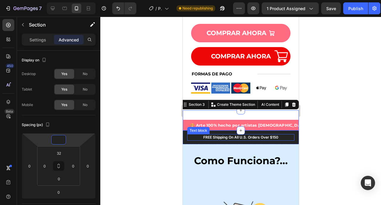
click at [190, 135] on p "FREE Shipping On All U.S. Orders Over $150" at bounding box center [241, 137] width 106 height 5
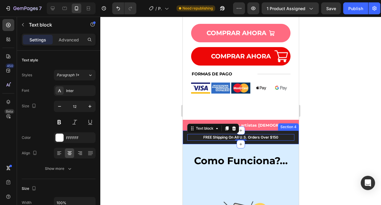
click at [185, 131] on div "Icon 999-9999-999 Text block Row FREE Shipping On All U.S. Orders Over $150 Tex…" at bounding box center [241, 138] width 116 height 14
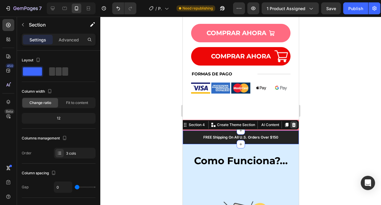
click at [291, 122] on icon at bounding box center [293, 124] width 5 height 5
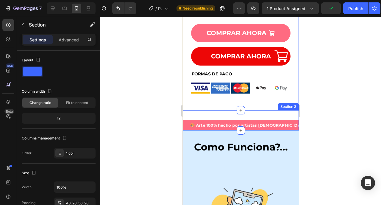
click at [249, 110] on div "🎨 Arte 100% hecho por artistas mexicanos ⚡ Vista previa en 1–2 días 🔒 Pago 100%…" at bounding box center [241, 120] width 116 height 20
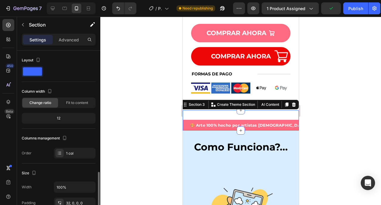
scroll to position [81, 0]
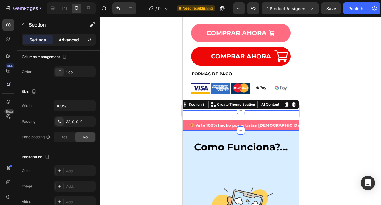
click at [69, 40] on p "Advanced" at bounding box center [69, 40] width 20 height 6
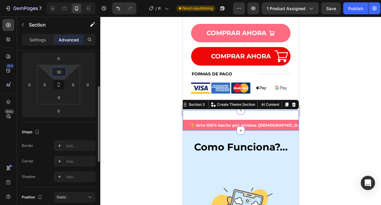
click at [61, 76] on input "32" at bounding box center [59, 71] width 12 height 9
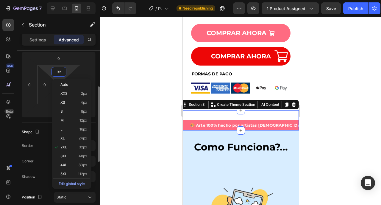
type input "0"
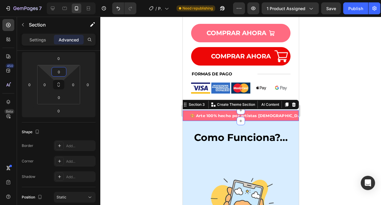
drag, startPoint x: 172, startPoint y: 88, endPoint x: 164, endPoint y: 89, distance: 8.4
click at [172, 88] on div at bounding box center [240, 111] width 281 height 188
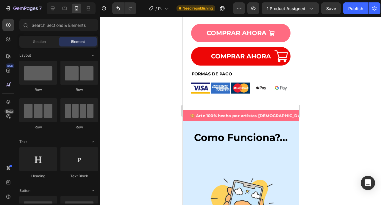
click at [162, 91] on div at bounding box center [240, 111] width 281 height 188
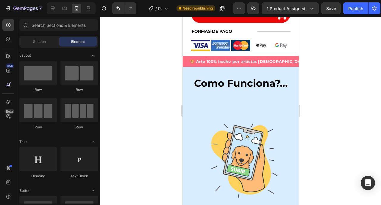
scroll to position [317, 0]
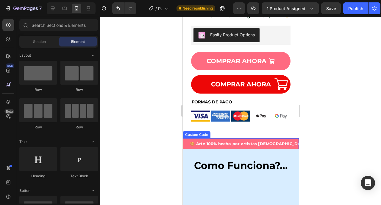
click at [186, 138] on span "🎨 Arte 100% hecho por artistas [DEMOGRAPHIC_DATA]" at bounding box center [242, 143] width 132 height 11
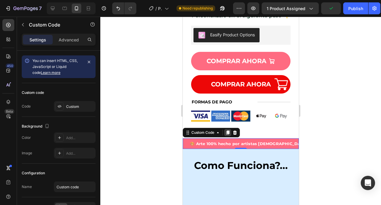
click at [228, 130] on icon at bounding box center [227, 132] width 5 height 5
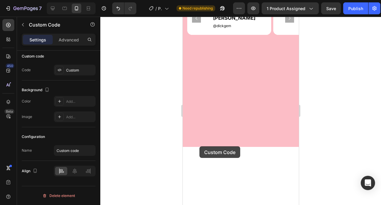
scroll to position [937, 0]
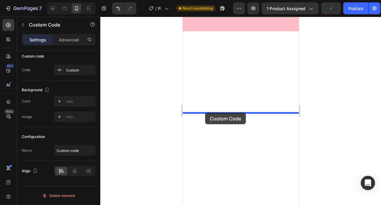
drag, startPoint x: 198, startPoint y: 134, endPoint x: 205, endPoint y: 113, distance: 21.9
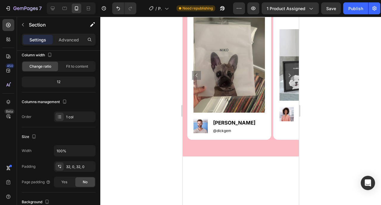
scroll to position [0, 0]
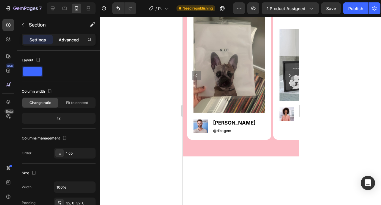
click at [67, 39] on p "Advanced" at bounding box center [69, 40] width 20 height 6
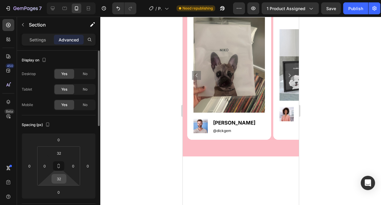
click at [59, 180] on input "32" at bounding box center [59, 178] width 12 height 9
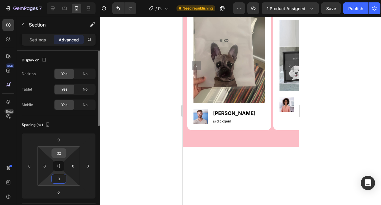
type input "0"
click at [58, 153] on input "32" at bounding box center [59, 153] width 12 height 9
type input "0"
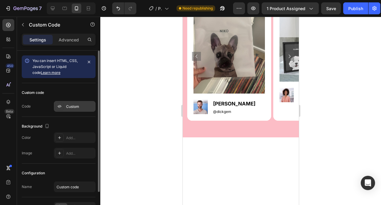
click at [73, 109] on div "Custom" at bounding box center [75, 106] width 42 height 11
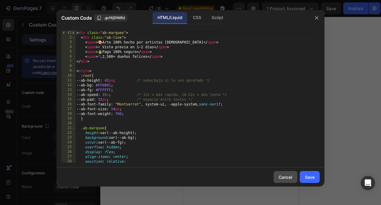
click at [289, 178] on div "Cancel" at bounding box center [286, 177] width 14 height 6
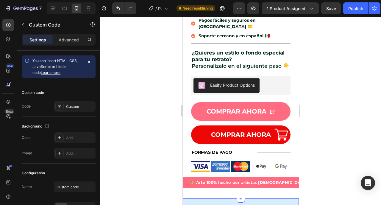
scroll to position [384, 0]
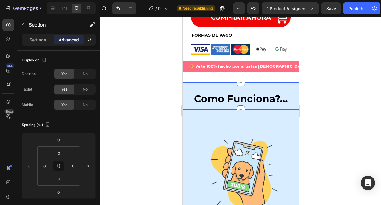
click at [190, 74] on div "🎨 Arte 100% hecho por artistas mexicanos ⚡ Vista previa en 1–2 días 🔒 Pago 100%…" at bounding box center [241, 71] width 116 height 21
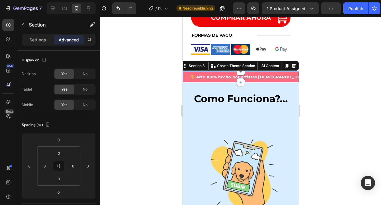
click at [191, 82] on div "Como Funciona?... Heading Section 4" at bounding box center [241, 96] width 116 height 28
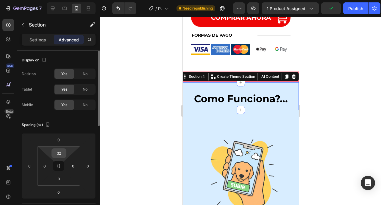
click at [61, 153] on input "32" at bounding box center [59, 153] width 12 height 9
type input "0"
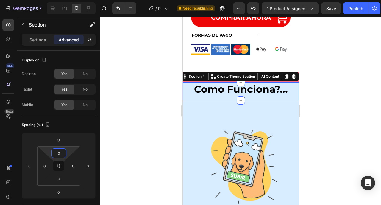
drag, startPoint x: 120, startPoint y: 128, endPoint x: 147, endPoint y: 97, distance: 41.7
click at [120, 128] on div at bounding box center [240, 111] width 281 height 188
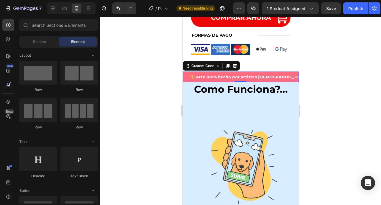
click at [184, 72] on span "🎨 Arte 100% hecho por artistas [DEMOGRAPHIC_DATA]" at bounding box center [248, 77] width 132 height 11
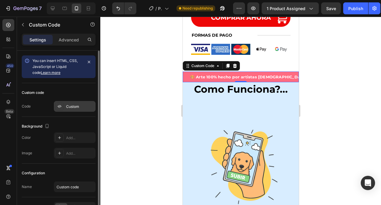
click at [70, 108] on div "Custom" at bounding box center [80, 106] width 28 height 5
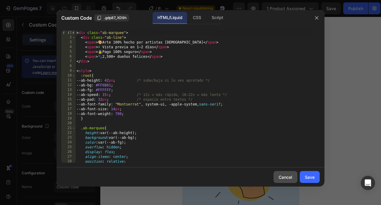
click at [284, 177] on div "Cancel" at bounding box center [286, 177] width 14 height 6
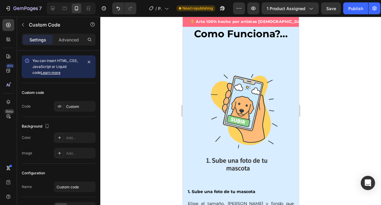
scroll to position [376, 0]
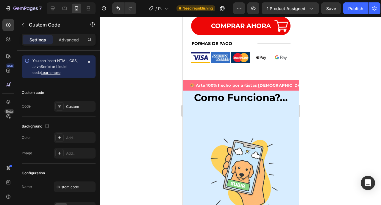
click at [184, 80] on span "🎨 Arte 100% hecho por artistas [DEMOGRAPHIC_DATA]" at bounding box center [248, 85] width 132 height 11
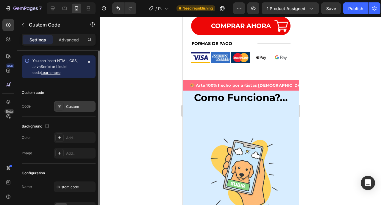
click at [76, 106] on div "Custom" at bounding box center [80, 106] width 28 height 5
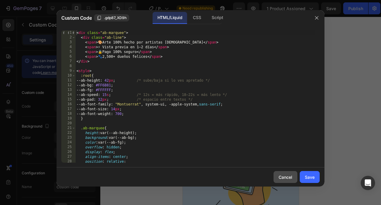
click at [282, 181] on button "Cancel" at bounding box center [286, 177] width 24 height 12
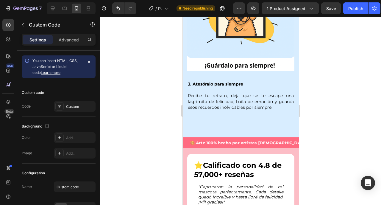
scroll to position [911, 0]
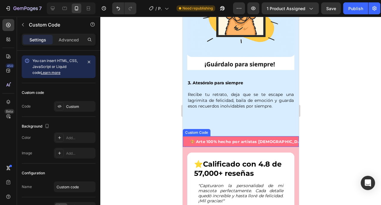
click at [184, 136] on span "🎨 Arte 100% hecho por artistas [DEMOGRAPHIC_DATA]" at bounding box center [248, 141] width 132 height 11
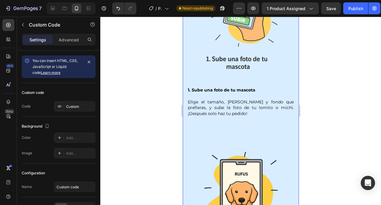
scroll to position [584, 0]
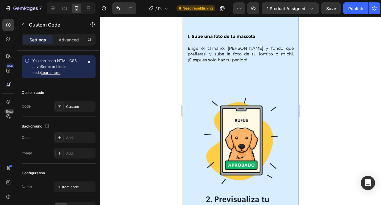
click at [184, 99] on div "Image 1. Sube una foto de tu mascota Elige el tamaño, marco y fondo que prefier…" at bounding box center [241, 175] width 116 height 573
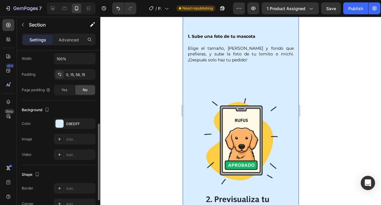
scroll to position [211, 0]
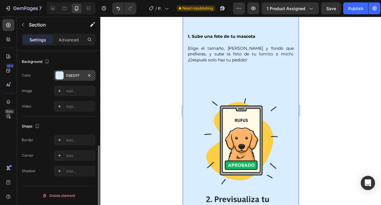
click at [72, 70] on div "D8EDFF" at bounding box center [75, 75] width 42 height 11
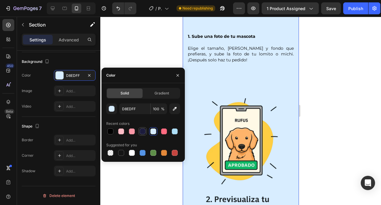
click at [142, 129] on div at bounding box center [143, 131] width 6 height 6
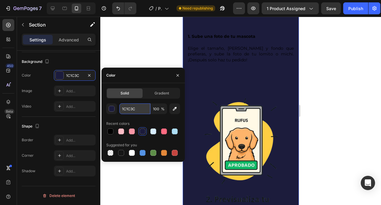
click at [134, 106] on input "1C1C3C" at bounding box center [135, 108] width 31 height 11
click at [153, 131] on div at bounding box center [154, 131] width 6 height 6
type input "D8EDFF"
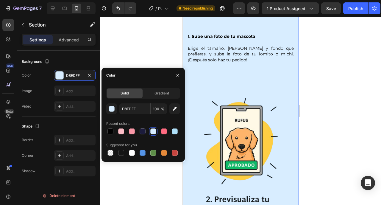
click at [162, 174] on div at bounding box center [240, 111] width 281 height 188
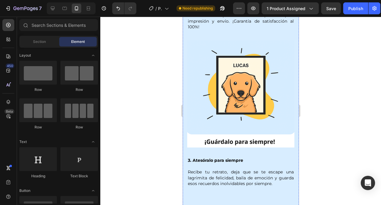
scroll to position [909, 0]
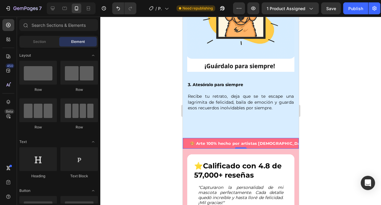
click at [187, 138] on span "🎨 Arte 100% hecho por artistas [DEMOGRAPHIC_DATA]" at bounding box center [249, 143] width 132 height 11
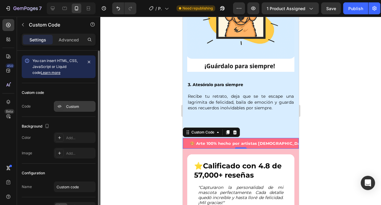
click at [76, 110] on div "Custom" at bounding box center [75, 106] width 42 height 11
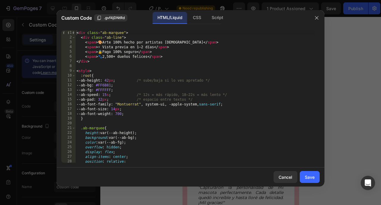
click at [113, 85] on div "< div class = "ab-marquee" > < div class = "ab-line" > < span > 🎨 Arte 100% hec…" at bounding box center [195, 101] width 240 height 142
paste textarea "1C1C3C"
type textarea "--ab-bg: #1C1C3C;"
click at [314, 179] on div "Save" at bounding box center [310, 177] width 10 height 6
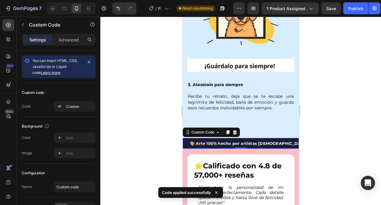
click at [328, 147] on div at bounding box center [240, 111] width 281 height 188
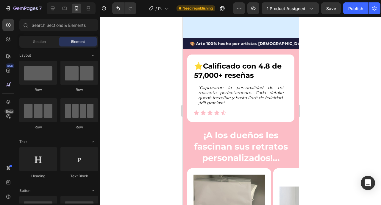
scroll to position [882, 0]
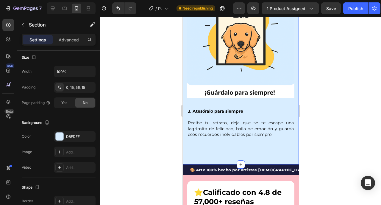
scroll to position [211, 0]
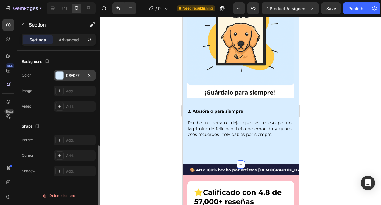
click at [70, 72] on div "D8EDFF" at bounding box center [75, 75] width 42 height 11
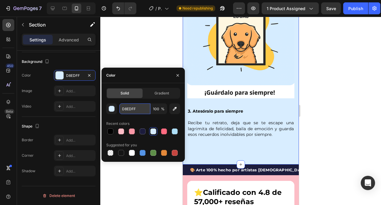
click at [135, 112] on input "D8EDFF" at bounding box center [135, 108] width 31 height 11
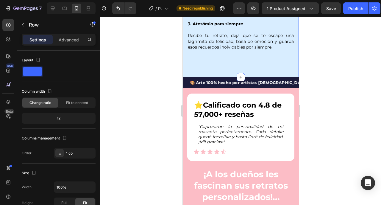
scroll to position [981, 0]
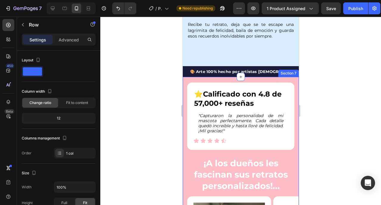
click at [184, 77] on div "⭐️ Calificado con 4.8 de 57,000+ reseñas Heading "Capturaron la personalidad de…" at bounding box center [241, 209] width 116 height 265
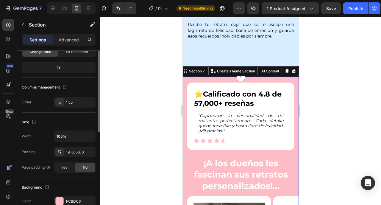
scroll to position [93, 0]
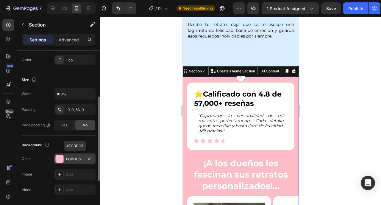
click at [72, 158] on div "FCBDC6" at bounding box center [74, 158] width 17 height 5
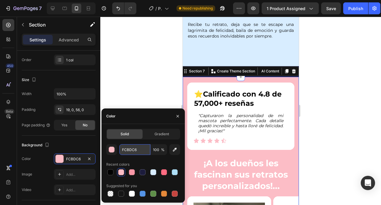
click at [132, 149] on input "FCBDC6" at bounding box center [135, 149] width 31 height 11
paste input "D8EDFF"
type input "D8EDFF"
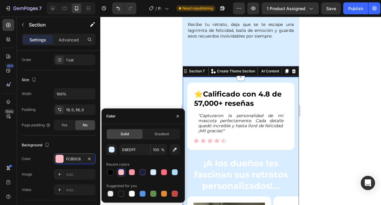
click at [142, 91] on div at bounding box center [240, 111] width 281 height 188
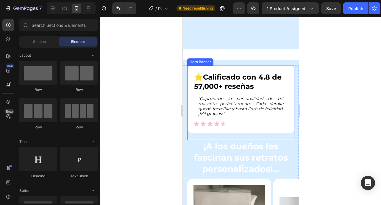
scroll to position [1081, 0]
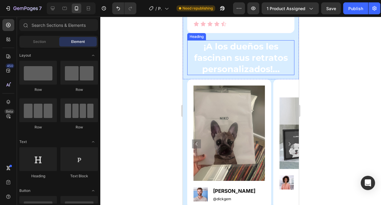
click at [220, 72] on h2 "¡A los dueños les fascinan sus retratos personalizados!..." at bounding box center [240, 57] width 107 height 35
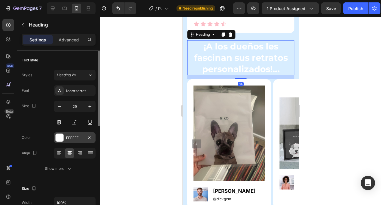
click at [78, 140] on div "FFFFFF" at bounding box center [74, 137] width 17 height 5
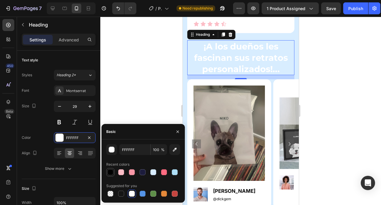
click at [112, 173] on div at bounding box center [111, 172] width 6 height 6
type input "000000"
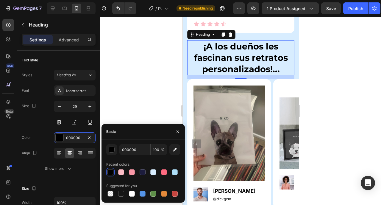
click at [141, 86] on div at bounding box center [240, 111] width 281 height 188
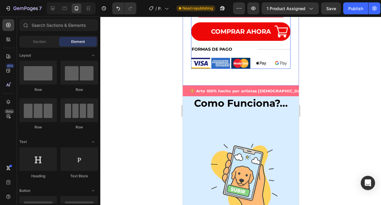
scroll to position [398, 0]
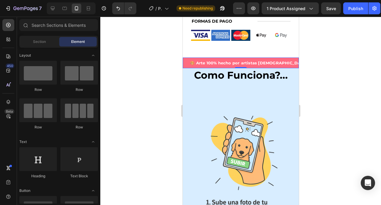
click at [184, 58] on span "🎨 Arte 100% hecho por artistas [DEMOGRAPHIC_DATA]" at bounding box center [248, 63] width 132 height 11
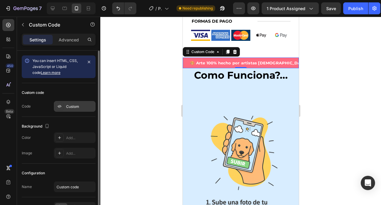
click at [66, 106] on div "Custom" at bounding box center [80, 106] width 28 height 5
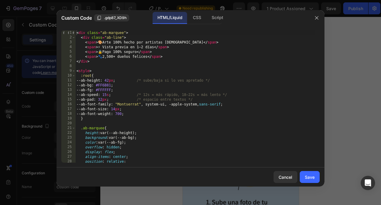
click at [115, 86] on div "< div class = "ab-marquee" > < div class = "ab-line" > < span > 🎨 Arte 100% hec…" at bounding box center [195, 101] width 240 height 142
paste textarea "f997a6"
type textarea "--ab-bg: #f997a6;"
click at [308, 180] on button "Save" at bounding box center [310, 177] width 20 height 12
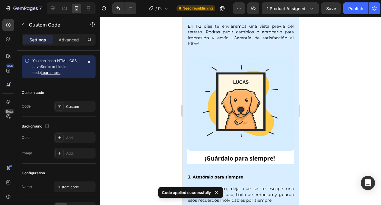
scroll to position [922, 0]
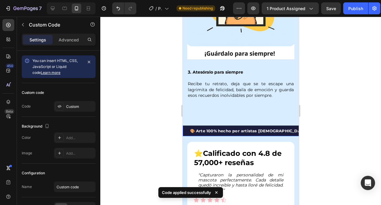
click at [188, 125] on span "🎨 Arte 100% hecho por artistas [DEMOGRAPHIC_DATA]" at bounding box center [248, 130] width 132 height 11
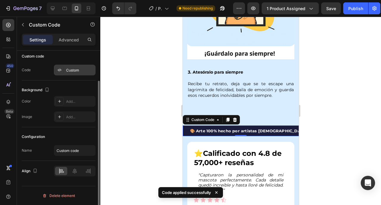
click at [77, 71] on div "Custom" at bounding box center [80, 70] width 28 height 5
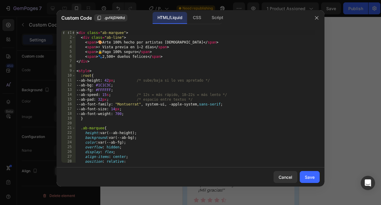
click at [113, 85] on div "< div class = "ab-marquee" > < div class = "ab-line" > < span > 🎨 Arte 100% hec…" at bounding box center [195, 101] width 240 height 142
paste textarea "f997a6"
type textarea "--ab-bg: #f997a6;"
click at [303, 180] on button "Save" at bounding box center [310, 177] width 20 height 12
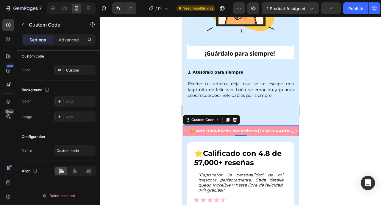
click at [338, 161] on div at bounding box center [240, 111] width 281 height 188
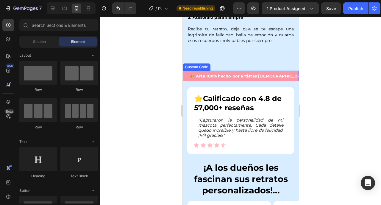
scroll to position [975, 0]
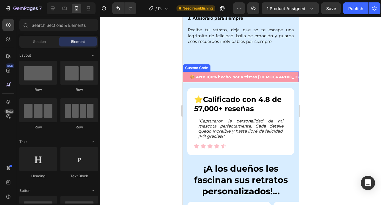
click at [259, 72] on span "🎨 Arte 100% hecho por artistas [DEMOGRAPHIC_DATA]" at bounding box center [248, 77] width 132 height 11
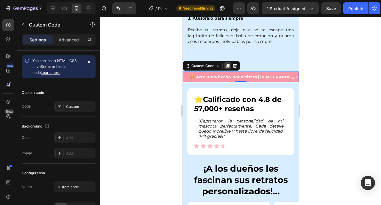
click at [229, 63] on icon at bounding box center [227, 65] width 5 height 5
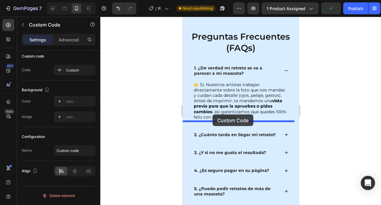
scroll to position [1452, 0]
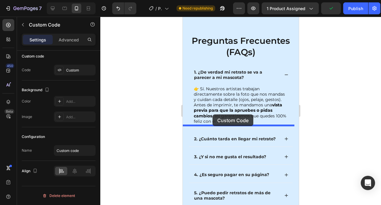
drag, startPoint x: 199, startPoint y: 63, endPoint x: 212, endPoint y: 114, distance: 52.9
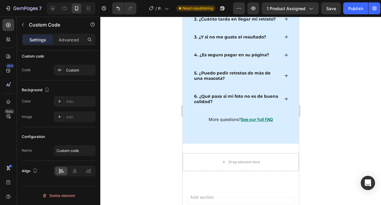
scroll to position [1792, 0]
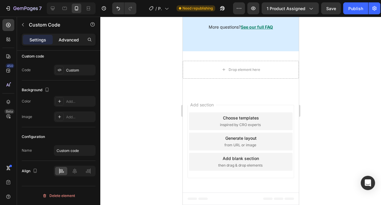
click at [65, 43] on div "Advanced" at bounding box center [69, 40] width 30 height 10
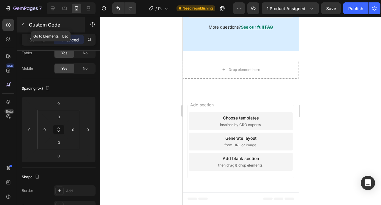
click at [23, 22] on button "button" at bounding box center [23, 25] width 10 height 10
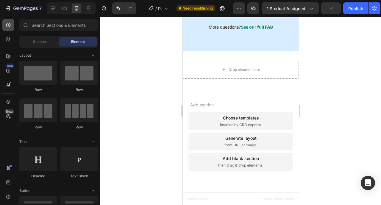
click at [10, 24] on icon at bounding box center [8, 25] width 6 height 6
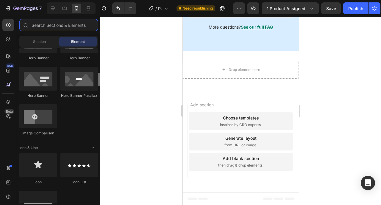
scroll to position [0, 0]
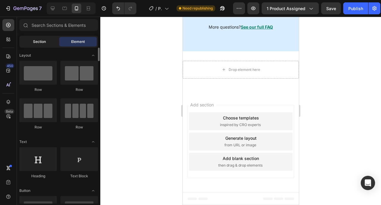
click at [49, 41] on div "Section" at bounding box center [40, 42] width 38 height 10
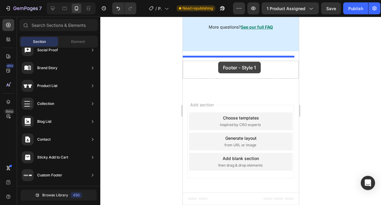
drag, startPoint x: 304, startPoint y: 62, endPoint x: 218, endPoint y: 62, distance: 85.5
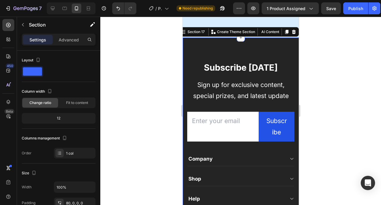
scroll to position [2041, 0]
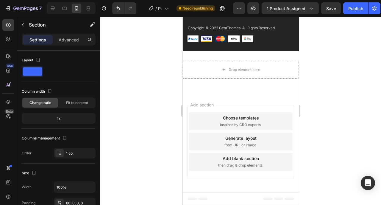
click at [236, 186] on div "Add section Choose templates inspired by CRO experts Generate layout from URL o…" at bounding box center [241, 143] width 116 height 100
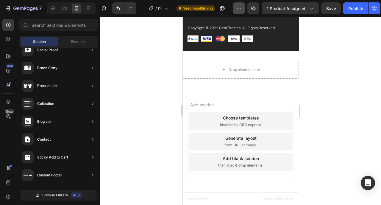
click at [238, 13] on button "button" at bounding box center [239, 8] width 12 height 12
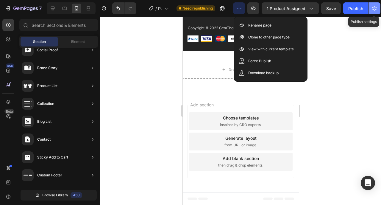
click at [374, 8] on icon "button" at bounding box center [374, 8] width 1 height 1
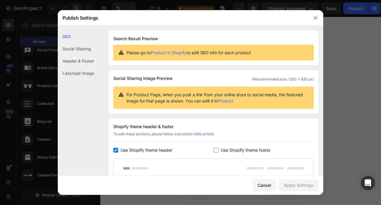
click at [76, 55] on div "Header & Footer" at bounding box center [76, 61] width 36 height 12
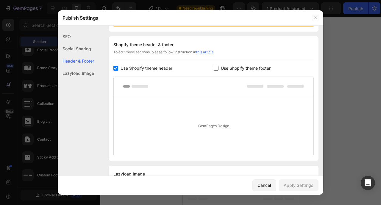
scroll to position [87, 0]
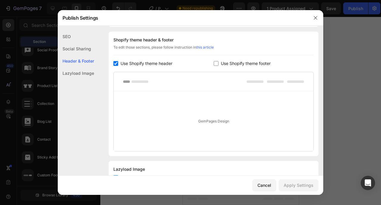
click at [335, 133] on div at bounding box center [190, 102] width 381 height 205
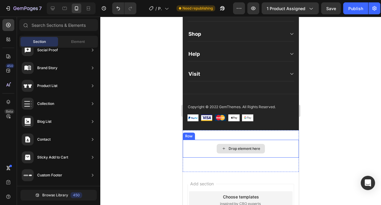
scroll to position [1817, 0]
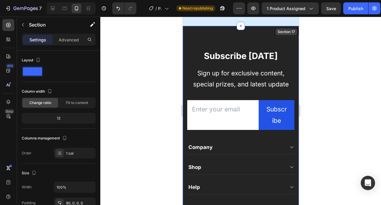
click at [284, 35] on div "Subscribe Today Heading Sign up for exclusive content, special prizes, and late…" at bounding box center [241, 145] width 116 height 238
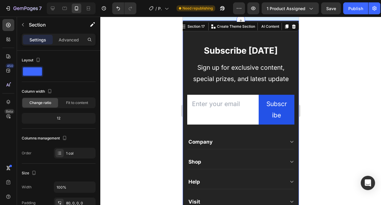
click at [186, 40] on div "Subscribe Today Heading Sign up for exclusive content, special prizes, and late…" at bounding box center [241, 140] width 116 height 238
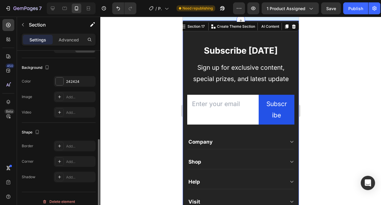
scroll to position [174, 0]
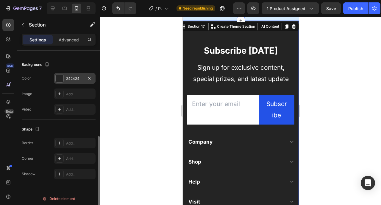
click at [61, 79] on div at bounding box center [60, 79] width 8 height 8
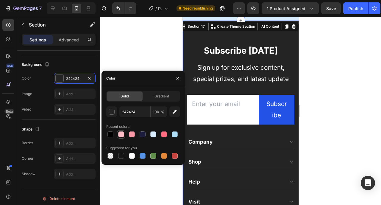
click at [123, 137] on div at bounding box center [121, 134] width 6 height 6
type input "FCBDC6"
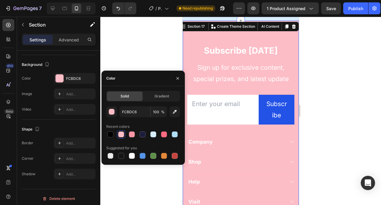
click at [136, 35] on div at bounding box center [240, 111] width 281 height 188
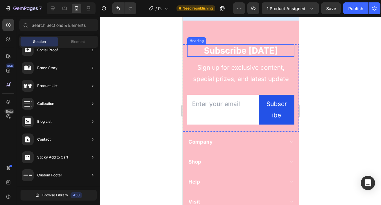
click at [221, 56] on p "Subscribe [DATE]" at bounding box center [241, 50] width 106 height 11
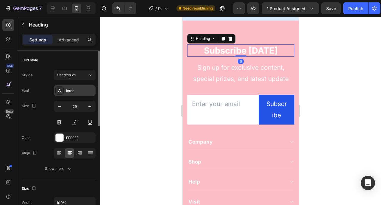
click at [79, 85] on div "Inter" at bounding box center [75, 90] width 42 height 11
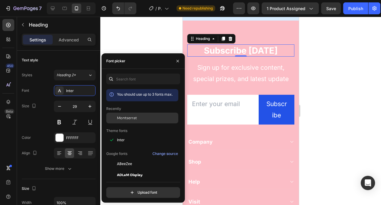
click at [134, 122] on div "Montserrat" at bounding box center [142, 118] width 72 height 11
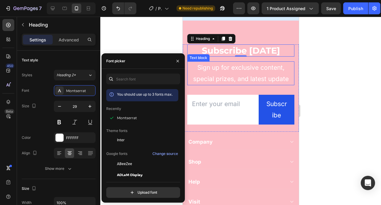
click at [227, 70] on p "Sign up for exclusive content, special prizes, and latest update" at bounding box center [240, 73] width 97 height 23
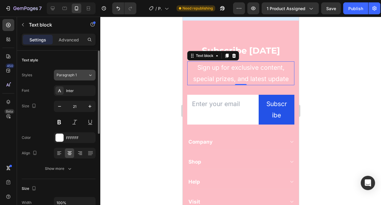
click at [74, 75] on span "Paragraph 1" at bounding box center [67, 74] width 20 height 5
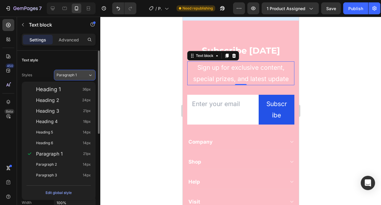
click at [74, 75] on span "Paragraph 1" at bounding box center [67, 74] width 20 height 5
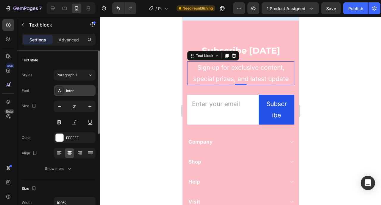
click at [73, 89] on div "Inter" at bounding box center [80, 90] width 28 height 5
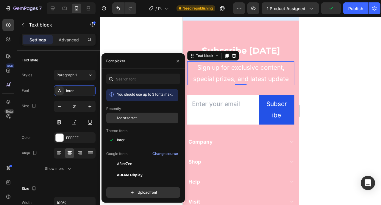
click at [129, 117] on span "Montserrat" at bounding box center [127, 117] width 20 height 5
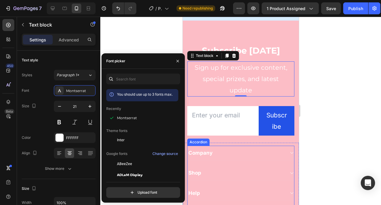
click at [213, 157] on div "Company" at bounding box center [235, 153] width 97 height 8
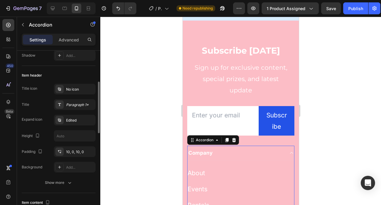
scroll to position [100, 0]
click at [76, 103] on div "Paragraph 1*" at bounding box center [80, 103] width 28 height 5
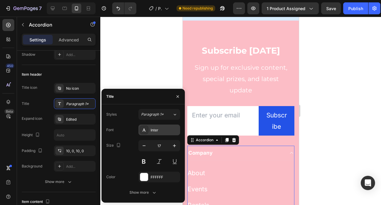
click at [160, 132] on div "Inter" at bounding box center [165, 130] width 28 height 5
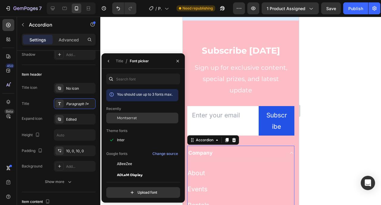
click at [126, 121] on div "Montserrat" at bounding box center [142, 118] width 72 height 11
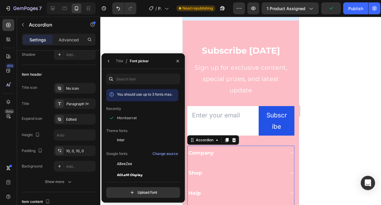
click at [329, 124] on div at bounding box center [240, 111] width 281 height 188
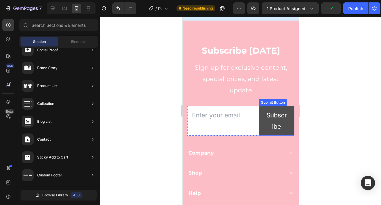
click at [288, 127] on button "Subscribe" at bounding box center [277, 121] width 36 height 30
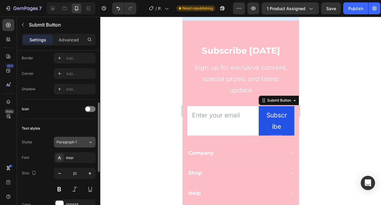
scroll to position [160, 0]
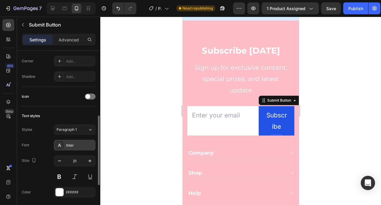
click at [69, 142] on div "Inter" at bounding box center [75, 145] width 42 height 11
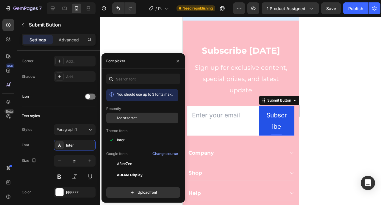
drag, startPoint x: 120, startPoint y: 118, endPoint x: 44, endPoint y: 106, distance: 77.9
click at [120, 118] on span "Montserrat" at bounding box center [127, 117] width 20 height 5
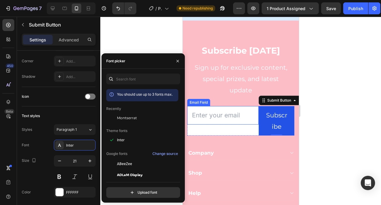
click at [226, 122] on input "email" at bounding box center [223, 115] width 72 height 18
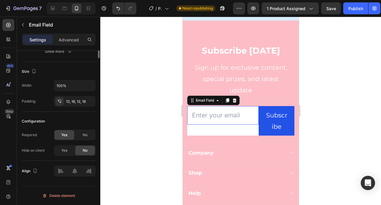
scroll to position [0, 0]
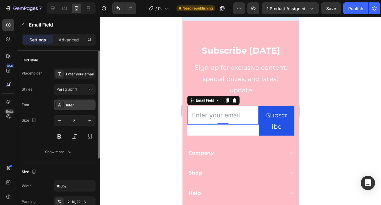
click at [71, 102] on div "Inter" at bounding box center [75, 105] width 42 height 11
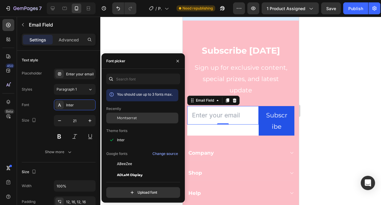
click at [127, 118] on span "Montserrat" at bounding box center [127, 117] width 20 height 5
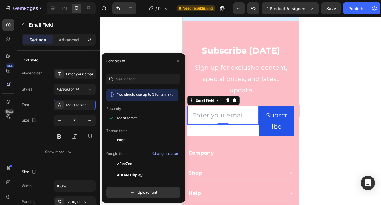
click at [337, 122] on div at bounding box center [240, 111] width 281 height 188
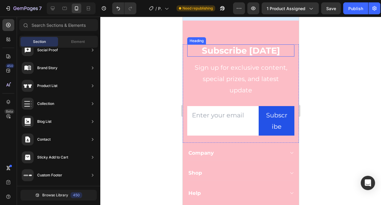
click at [250, 55] on p "Subscribe [DATE]" at bounding box center [241, 50] width 106 height 11
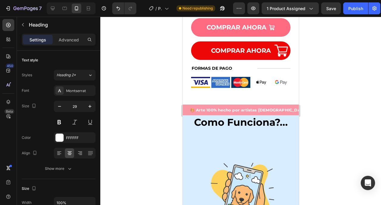
scroll to position [385, 0]
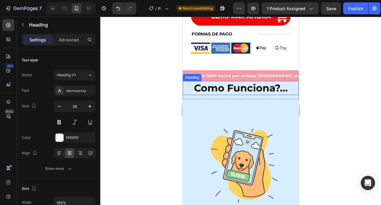
click at [235, 81] on h2 "Como Funciona?..." at bounding box center [241, 88] width 116 height 14
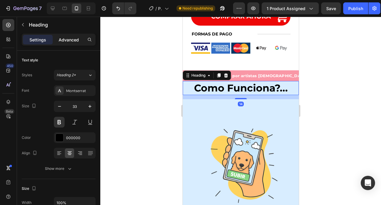
click at [66, 39] on p "Advanced" at bounding box center [69, 40] width 20 height 6
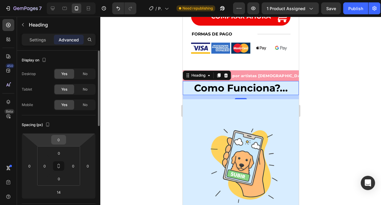
click at [58, 142] on input "0" at bounding box center [59, 139] width 12 height 9
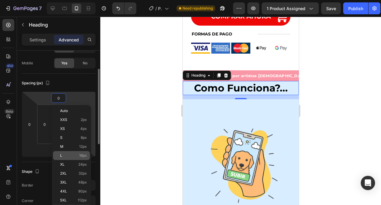
scroll to position [63, 0]
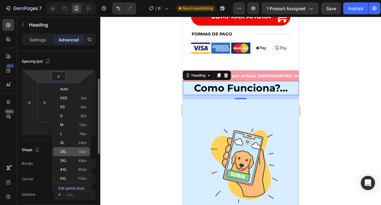
click at [73, 151] on p "2XL 32px" at bounding box center [73, 152] width 27 height 4
type input "32"
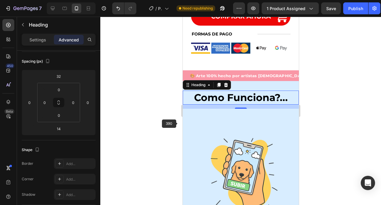
click at [176, 120] on div at bounding box center [240, 111] width 281 height 188
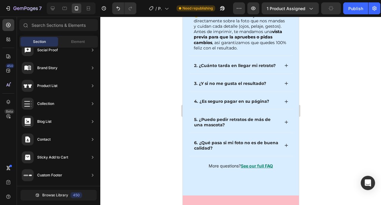
scroll to position [1841, 0]
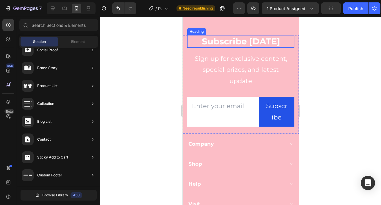
click at [238, 43] on p "Subscribe [DATE]" at bounding box center [241, 41] width 106 height 11
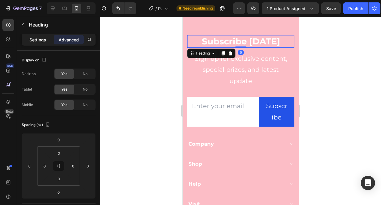
click at [43, 42] on p "Settings" at bounding box center [38, 40] width 17 height 6
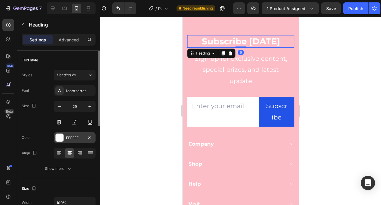
click at [59, 137] on div at bounding box center [60, 138] width 8 height 8
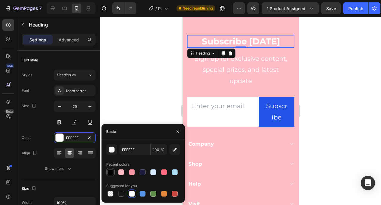
click at [111, 174] on div at bounding box center [111, 172] width 6 height 6
type input "000000"
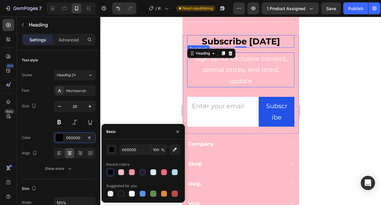
click at [245, 67] on p "Sign up for exclusive content, special prizes, and latest update" at bounding box center [240, 70] width 97 height 34
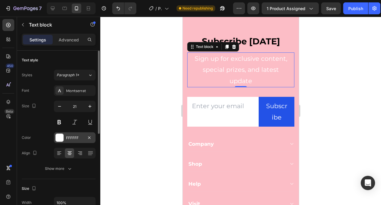
click at [60, 139] on div at bounding box center [60, 138] width 8 height 8
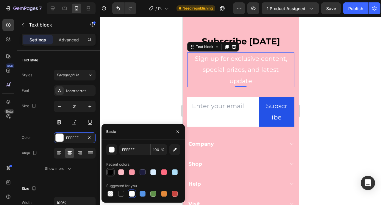
click at [114, 173] on div at bounding box center [110, 172] width 7 height 7
type input "000000"
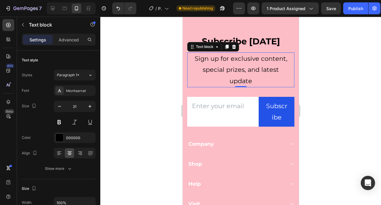
click at [174, 84] on div at bounding box center [240, 111] width 281 height 188
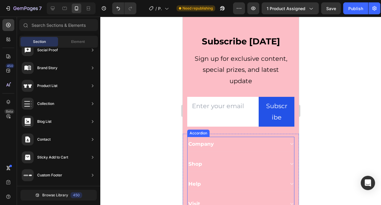
click at [240, 145] on div "Company" at bounding box center [235, 144] width 97 height 8
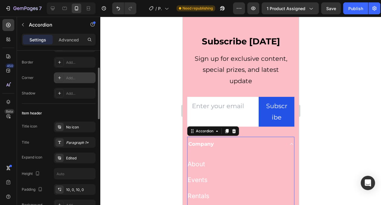
scroll to position [62, 0]
click at [79, 142] on div "Paragraph 1*" at bounding box center [80, 141] width 28 height 5
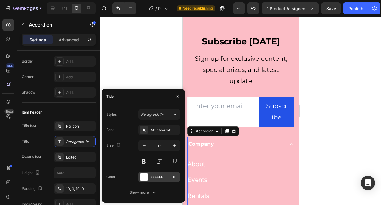
click at [145, 180] on div at bounding box center [144, 177] width 8 height 8
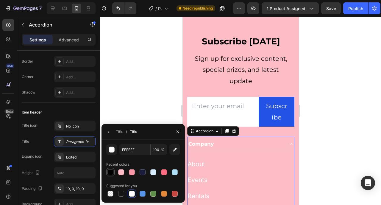
click at [110, 172] on div at bounding box center [111, 172] width 6 height 6
type input "000000"
click at [137, 95] on div at bounding box center [240, 111] width 281 height 188
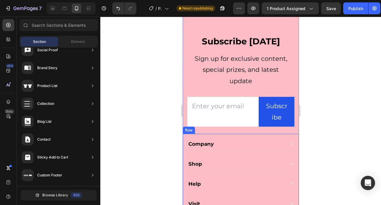
scroll to position [1960, 0]
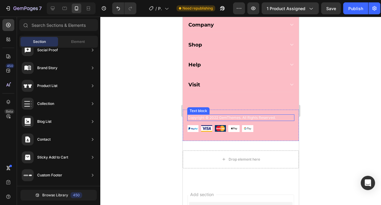
click at [232, 116] on p "Copyright © 2022 GemThemes. All Rights Reserved." at bounding box center [241, 117] width 106 height 5
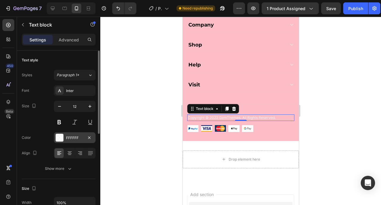
click at [61, 140] on div at bounding box center [60, 138] width 8 height 8
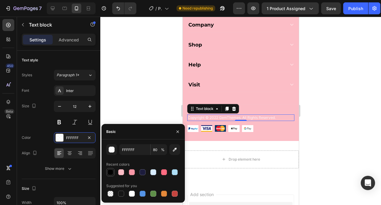
click at [111, 171] on div at bounding box center [111, 172] width 6 height 6
type input "000000"
type input "100"
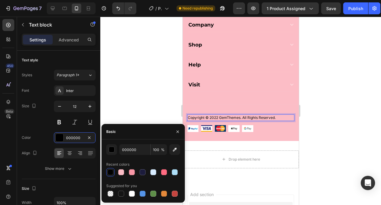
click at [252, 117] on p "Copyright © 2022 GemThemes. All Rights Reserved." at bounding box center [241, 117] width 106 height 5
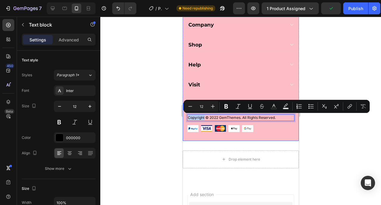
drag, startPoint x: 204, startPoint y: 119, endPoint x: 186, endPoint y: 118, distance: 18.5
click at [186, 118] on div "Copyright © 2022 GemThemes. All Rights Reserved. Text block 0 Image Image Image…" at bounding box center [241, 125] width 116 height 31
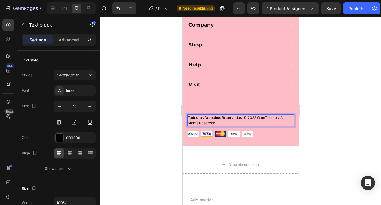
click at [214, 117] on p "Todos los Derechos Reservados. © 2022 GemThemes. All Rights Reserved." at bounding box center [241, 120] width 106 height 11
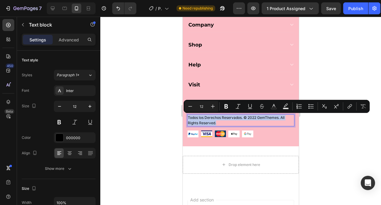
click at [243, 118] on p "Todos los Derechos Reservados. © 2022 GemThemes. All Rights Reserved." at bounding box center [241, 120] width 106 height 11
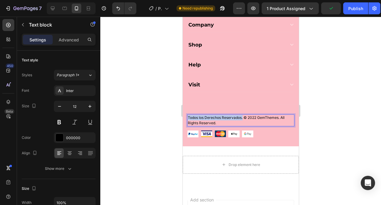
drag, startPoint x: 243, startPoint y: 118, endPoint x: 187, endPoint y: 117, distance: 55.7
click at [187, 117] on div "Todos los Derechos Reservados. © 2022 GemThemes. All Rights Reserved." at bounding box center [240, 120] width 107 height 12
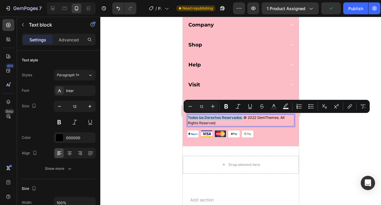
copy p "Todos los Derechos Reservados."
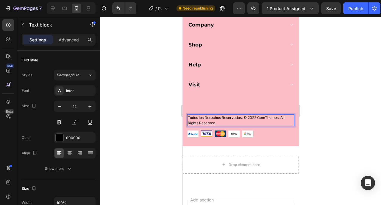
click at [221, 125] on p "Todos los Derechos Reservados. © 2022 GemThemes. All Rights Reserved." at bounding box center [241, 120] width 106 height 11
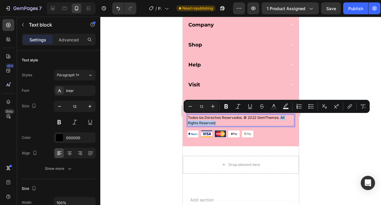
drag, startPoint x: 221, startPoint y: 125, endPoint x: 282, endPoint y: 118, distance: 60.9
click at [282, 118] on p "Todos los Derechos Reservados. © 2022 GemThemes. All Rights Reserved." at bounding box center [241, 120] width 106 height 11
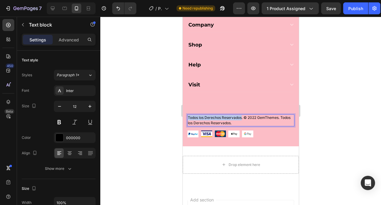
drag, startPoint x: 242, startPoint y: 118, endPoint x: 183, endPoint y: 116, distance: 58.7
click at [183, 116] on div "Todos los Derechos Reservados. © 2022 GemThemes. Todos los Derechos Reservados.…" at bounding box center [241, 128] width 116 height 37
click at [247, 118] on p "Empresa Registrada. © 2022 GemThemes. Todos los Derechos Reservados." at bounding box center [241, 120] width 106 height 11
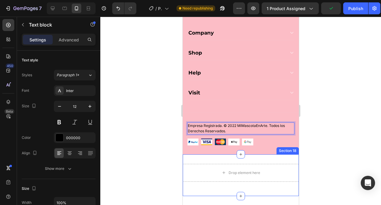
scroll to position [1906, 0]
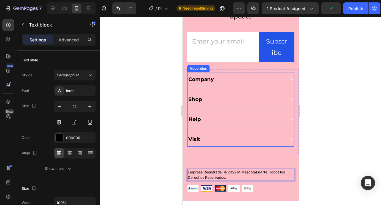
click at [212, 78] on div "Company" at bounding box center [200, 79] width 27 height 8
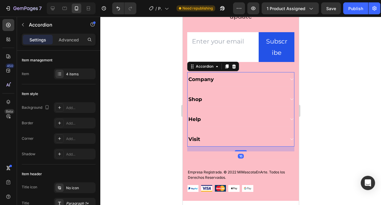
click at [206, 78] on div "Company" at bounding box center [200, 79] width 27 height 8
click at [206, 78] on p "Company" at bounding box center [200, 79] width 25 height 7
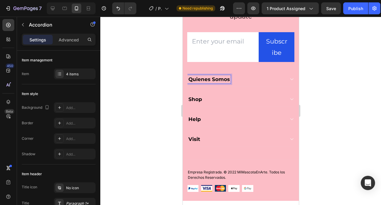
click at [199, 98] on p "Shop" at bounding box center [195, 99] width 14 height 7
click at [195, 100] on p "Shop" at bounding box center [195, 99] width 14 height 7
click at [194, 117] on p "Help" at bounding box center [194, 119] width 13 height 7
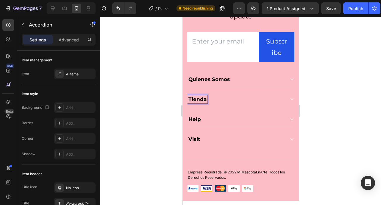
click at [194, 117] on p "Help" at bounding box center [194, 119] width 13 height 7
click at [193, 140] on p "Visit" at bounding box center [194, 139] width 12 height 7
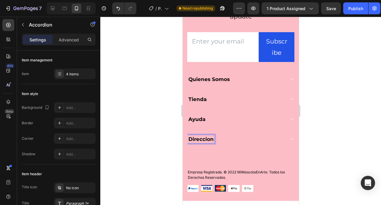
click at [335, 117] on div at bounding box center [240, 111] width 281 height 188
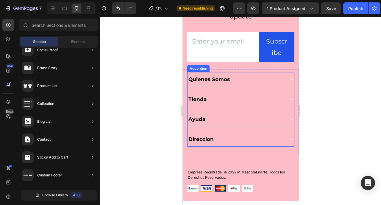
click at [228, 80] on p "Quienes Somos" at bounding box center [208, 79] width 41 height 7
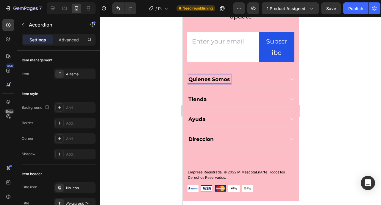
click at [228, 80] on p "Quienes Somos" at bounding box center [208, 79] width 41 height 7
click at [354, 68] on div at bounding box center [240, 111] width 281 height 188
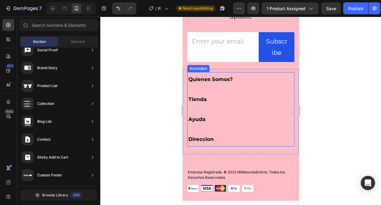
click at [289, 81] on icon at bounding box center [291, 79] width 4 height 5
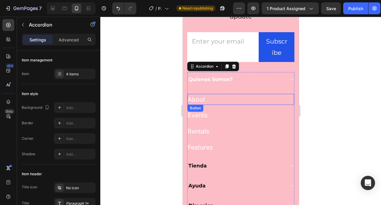
click at [213, 102] on div "About Button" at bounding box center [240, 99] width 107 height 11
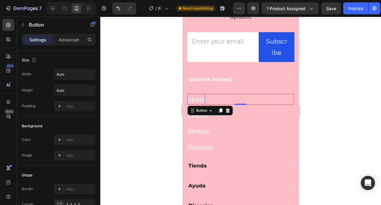
click at [198, 100] on div "About" at bounding box center [196, 99] width 18 height 11
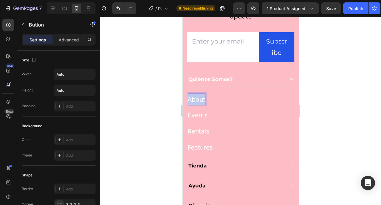
click at [198, 100] on p "About" at bounding box center [196, 99] width 18 height 11
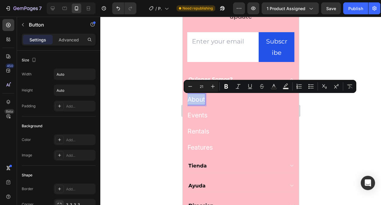
click at [198, 100] on p "About" at bounding box center [196, 99] width 18 height 11
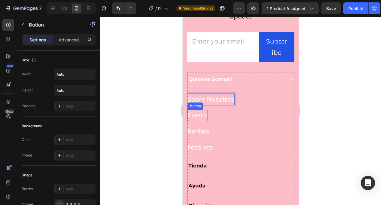
click at [196, 117] on div "Events" at bounding box center [197, 115] width 20 height 11
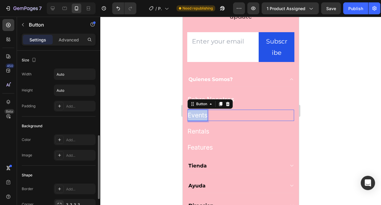
scroll to position [62, 0]
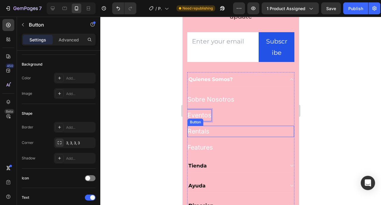
click at [265, 135] on div "Rentals Button" at bounding box center [240, 131] width 107 height 11
click at [227, 119] on icon at bounding box center [227, 120] width 5 height 5
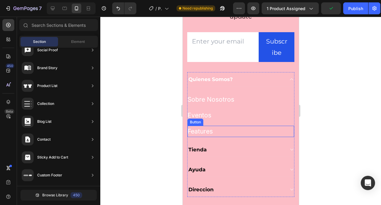
click at [269, 132] on div "Features Button" at bounding box center [240, 131] width 107 height 11
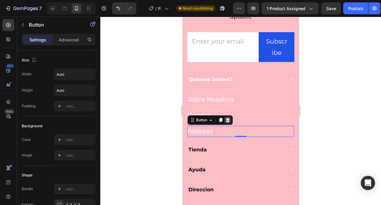
click at [226, 120] on icon at bounding box center [227, 120] width 5 height 5
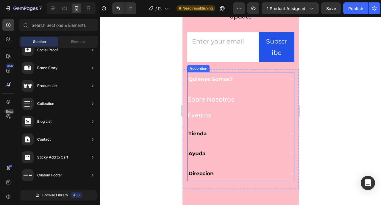
click at [225, 136] on div "Tienda" at bounding box center [235, 133] width 97 height 8
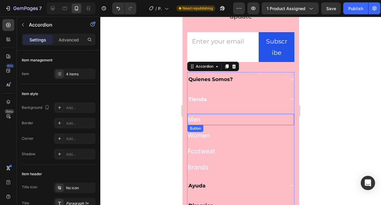
click at [210, 120] on div "Men Button" at bounding box center [240, 119] width 107 height 11
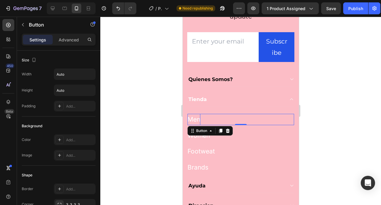
click at [196, 118] on div "Men" at bounding box center [193, 119] width 13 height 11
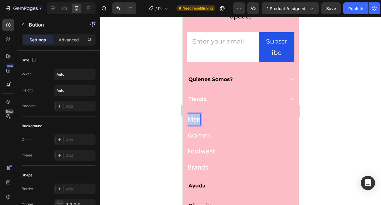
click at [196, 118] on p "Men" at bounding box center [193, 119] width 13 height 11
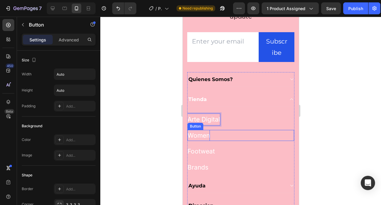
click at [200, 136] on div "Women" at bounding box center [198, 135] width 22 height 11
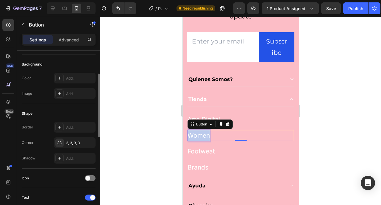
click at [200, 136] on div "Women" at bounding box center [198, 135] width 22 height 11
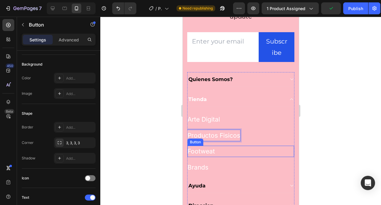
click at [228, 153] on div "Footweat Button" at bounding box center [240, 151] width 107 height 11
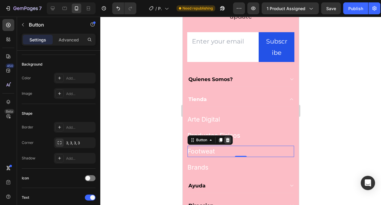
click at [228, 141] on icon at bounding box center [227, 140] width 5 height 5
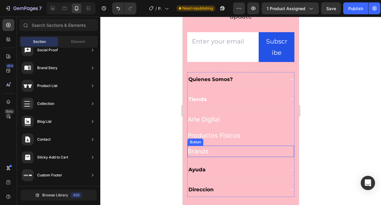
click at [235, 149] on div "Brands Button" at bounding box center [240, 151] width 107 height 11
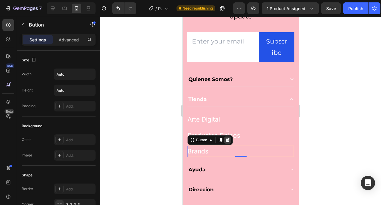
click at [228, 142] on icon at bounding box center [227, 140] width 5 height 5
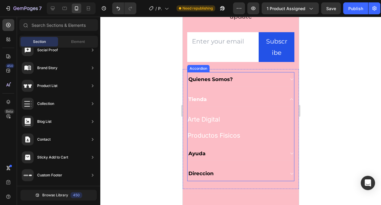
click at [222, 154] on div "Ayuda" at bounding box center [235, 153] width 97 height 8
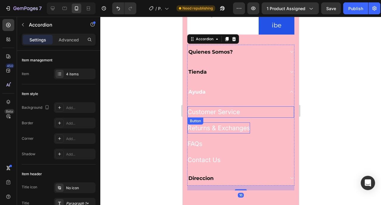
scroll to position [1935, 0]
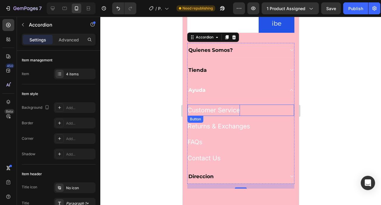
click at [213, 112] on div "Customer Service" at bounding box center [213, 110] width 52 height 11
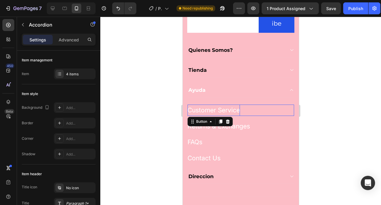
click at [213, 112] on div "Customer Service" at bounding box center [213, 110] width 52 height 11
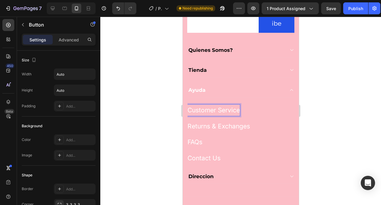
click at [213, 112] on p "Customer Service" at bounding box center [213, 110] width 52 height 11
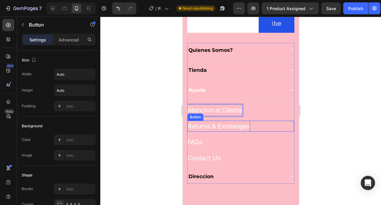
click at [216, 128] on div "Returns & Exchanges" at bounding box center [218, 126] width 63 height 11
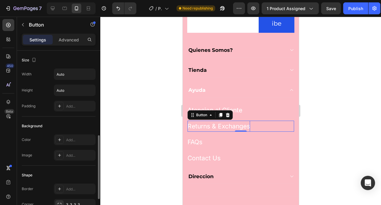
click at [216, 128] on div "Returns & Exchanges" at bounding box center [218, 126] width 63 height 11
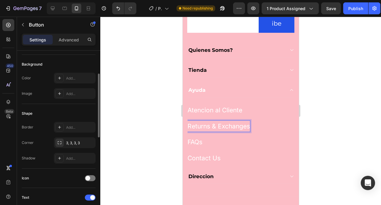
click at [216, 128] on p "Returns & Exchanges" at bounding box center [218, 126] width 63 height 11
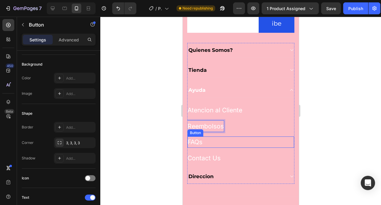
click at [204, 144] on div "FAQs Button" at bounding box center [240, 141] width 107 height 11
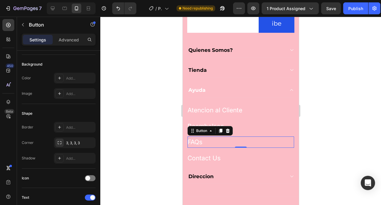
click at [204, 144] on div "FAQs Button 0" at bounding box center [240, 141] width 107 height 11
click at [198, 144] on div "FAQs" at bounding box center [194, 141] width 15 height 11
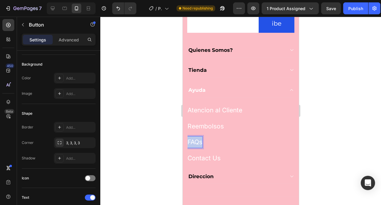
click at [198, 144] on p "FAQs" at bounding box center [194, 141] width 15 height 11
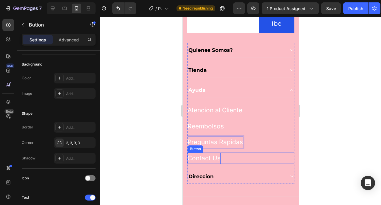
click at [203, 160] on div "Contact Us" at bounding box center [203, 158] width 33 height 11
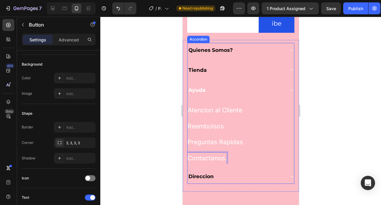
click at [207, 176] on p "Direccion" at bounding box center [200, 176] width 25 height 7
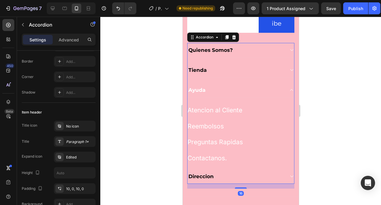
scroll to position [0, 0]
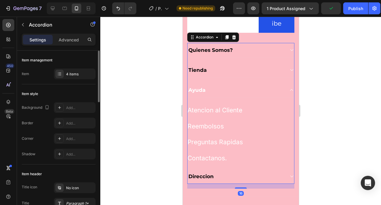
click at [245, 174] on div "Direccion" at bounding box center [235, 176] width 97 height 8
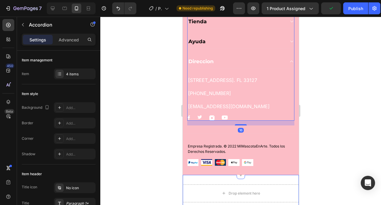
scroll to position [1988, 0]
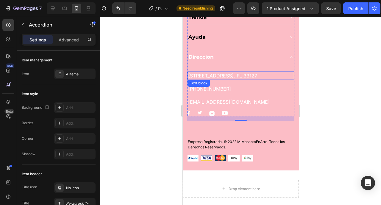
click at [218, 77] on p "[STREET_ADDRESS]. FL 33127" at bounding box center [241, 75] width 106 height 7
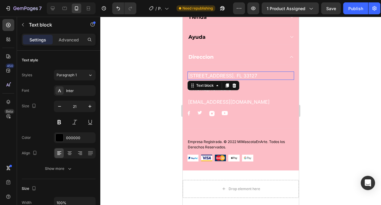
click at [218, 77] on p "[STREET_ADDRESS]. FL 33127" at bounding box center [241, 75] width 106 height 7
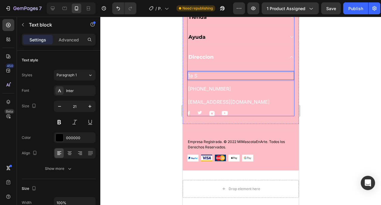
click at [232, 58] on div "Direccion" at bounding box center [235, 57] width 97 height 8
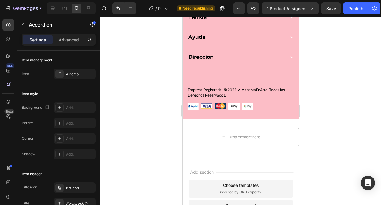
click at [219, 51] on div "Direccion" at bounding box center [240, 57] width 107 height 15
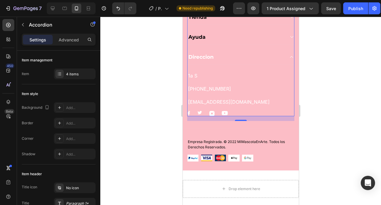
click at [226, 58] on div "Direccion" at bounding box center [235, 57] width 97 height 8
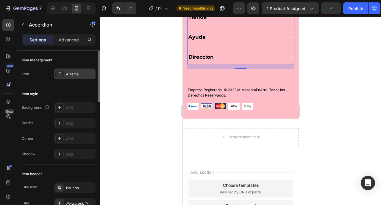
click at [64, 77] on div "4 items" at bounding box center [75, 74] width 42 height 11
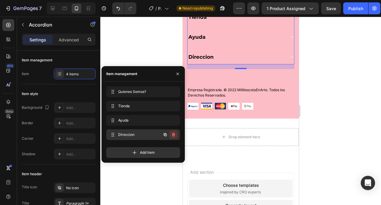
click at [176, 136] on icon "button" at bounding box center [173, 134] width 5 height 5
click at [173, 136] on div "Delete" at bounding box center [169, 134] width 11 height 5
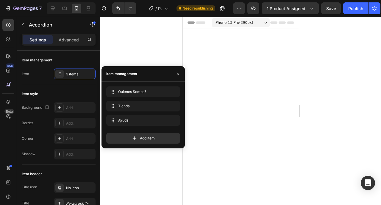
click at [319, 89] on div at bounding box center [240, 111] width 281 height 188
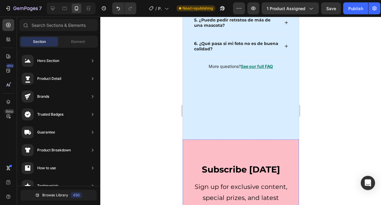
scroll to position [1664, 0]
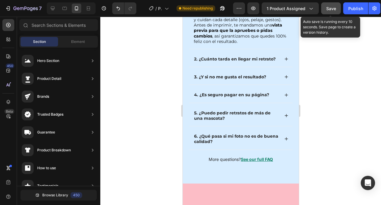
click at [333, 8] on span "Save" at bounding box center [332, 8] width 10 height 5
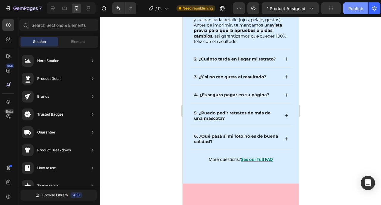
click at [347, 8] on button "Publish" at bounding box center [356, 8] width 25 height 12
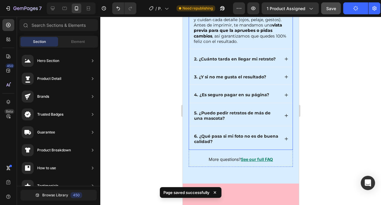
scroll to position [1486, 0]
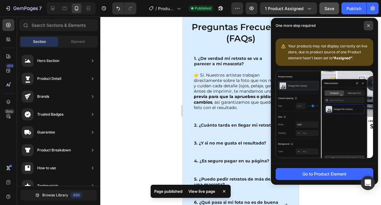
click at [371, 25] on span at bounding box center [369, 26] width 10 height 10
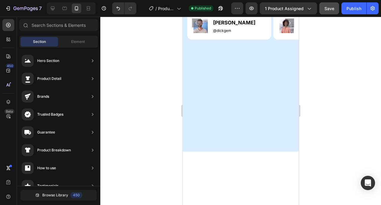
scroll to position [951, 0]
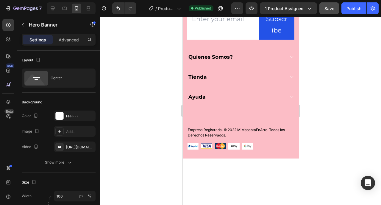
scroll to position [1819, 0]
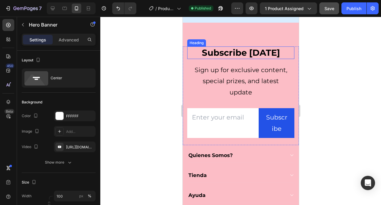
click at [232, 51] on p "Subscribe [DATE]" at bounding box center [241, 52] width 106 height 11
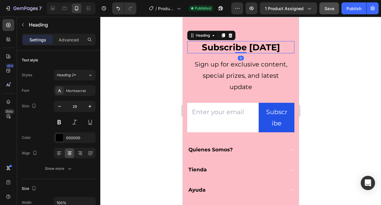
click at [232, 51] on p "Subscribe [DATE]" at bounding box center [241, 47] width 106 height 11
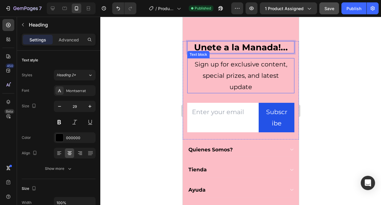
click at [252, 74] on p "Sign up for exclusive content, special prizes, and latest update" at bounding box center [240, 76] width 97 height 34
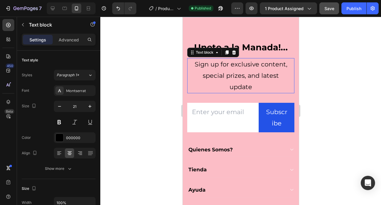
click at [252, 74] on p "Sign up for exclusive content, special prizes, and latest update" at bounding box center [240, 76] width 97 height 34
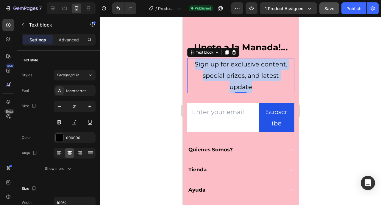
click at [252, 74] on p "Sign up for exclusive content, special prizes, and latest update" at bounding box center [240, 76] width 97 height 34
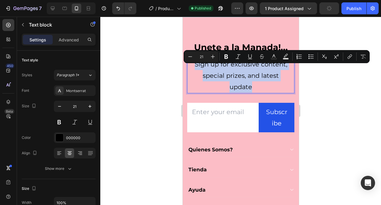
copy p "Sign up for exclusive content, special prizes, and latest update"
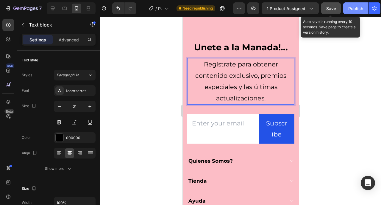
click at [330, 11] on span "Save" at bounding box center [332, 8] width 10 height 5
click at [345, 11] on button "Publish" at bounding box center [356, 8] width 25 height 12
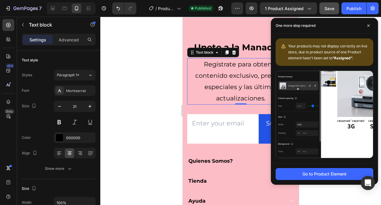
scroll to position [1685, 0]
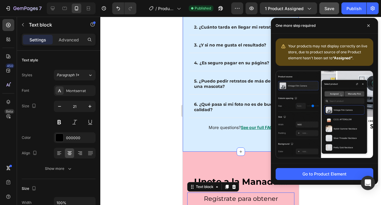
click at [185, 94] on div "Preguntas Frecuentes (FAQs) Heading 1. ¿De verdad mi retrato se va a parecer a …" at bounding box center [241, 27] width 116 height 250
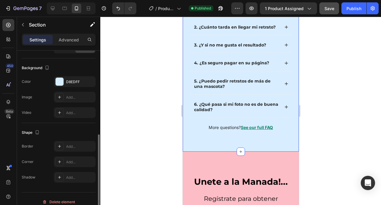
scroll to position [172, 0]
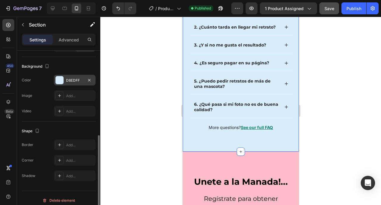
click at [58, 85] on div "D8EDFF" at bounding box center [75, 80] width 42 height 11
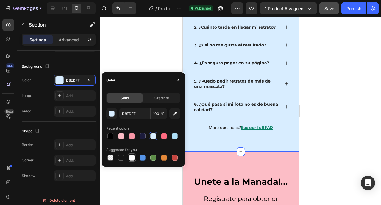
click at [133, 160] on div at bounding box center [132, 158] width 6 height 6
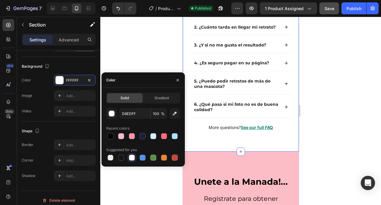
type input "FFFFFF"
click at [133, 53] on div at bounding box center [240, 111] width 281 height 188
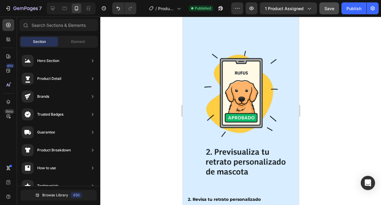
scroll to position [578, 0]
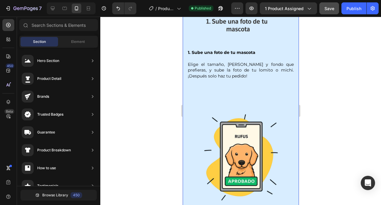
click at [184, 94] on div "Image 1. Sube una foto de tu mascota Elige el tamaño, marco y fondo que prefier…" at bounding box center [241, 192] width 116 height 573
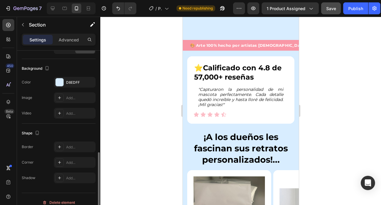
scroll to position [211, 0]
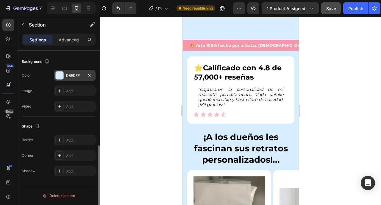
click at [75, 79] on div "D8EDFF" at bounding box center [75, 75] width 42 height 11
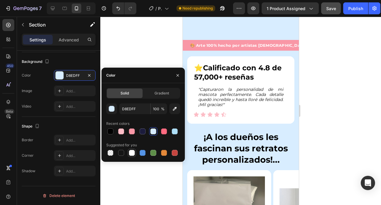
click at [131, 155] on div at bounding box center [132, 153] width 6 height 6
type input "FFFFFF"
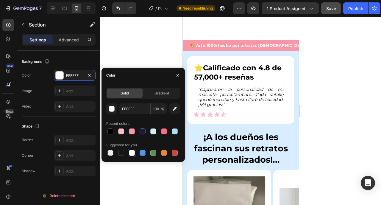
click at [133, 155] on div at bounding box center [132, 153] width 6 height 6
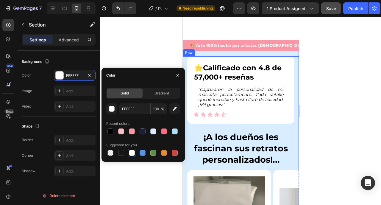
click at [185, 120] on div "⭐️ Calificado con 4.8 de 57,000+ reseñas Heading "Capturaron la personalidad de…" at bounding box center [241, 113] width 116 height 114
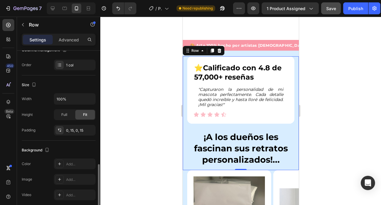
scroll to position [135, 0]
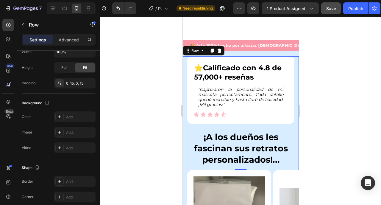
click at [183, 136] on div "⭐️ Calificado con 4.8 de 57,000+ reseñas Heading "Capturaron la personalidad de…" at bounding box center [241, 113] width 116 height 114
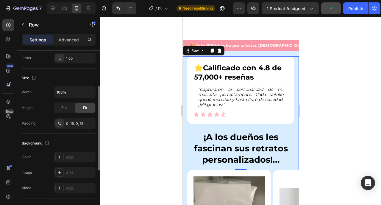
scroll to position [106, 0]
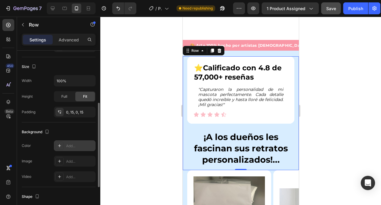
click at [75, 147] on div "Add..." at bounding box center [80, 145] width 28 height 5
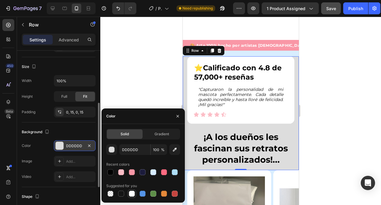
click at [132, 192] on div at bounding box center [132, 194] width 6 height 6
type input "FFFFFF"
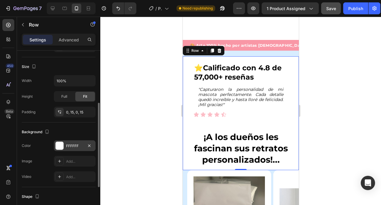
click at [134, 61] on div at bounding box center [240, 111] width 281 height 188
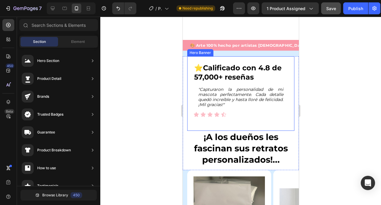
click at [190, 91] on div "⭐️ Calificado con 4.8 de 57,000+ reseñas Heading "Capturaron la personalidad de…" at bounding box center [240, 90] width 107 height 68
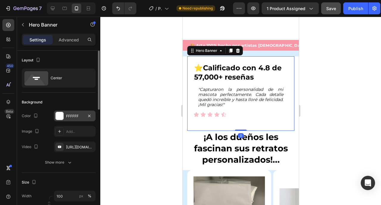
click at [79, 116] on div "FFFFFF" at bounding box center [74, 116] width 17 height 5
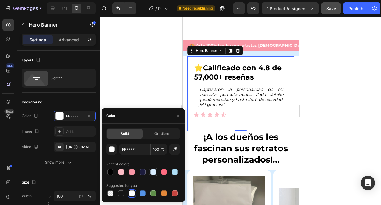
click at [155, 172] on div at bounding box center [154, 172] width 6 height 6
type input "D8EDFF"
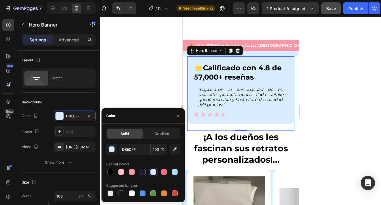
click at [140, 58] on div at bounding box center [240, 111] width 281 height 188
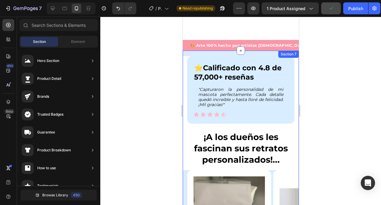
click at [184, 51] on div "⭐️ Calificado con 4.8 de 57,000+ reseñas Heading "Capturaron la personalidad de…" at bounding box center [241, 183] width 116 height 265
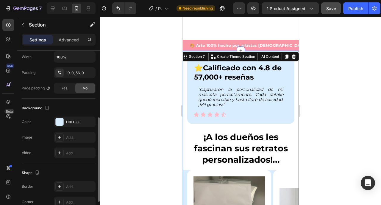
scroll to position [137, 0]
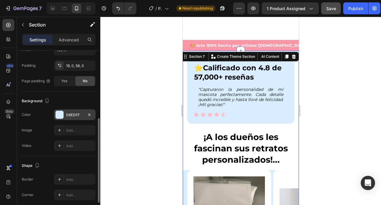
click at [78, 114] on div "D8EDFF" at bounding box center [74, 114] width 17 height 5
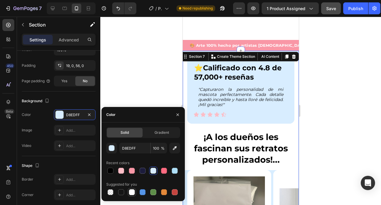
click at [133, 192] on div at bounding box center [132, 192] width 6 height 6
type input "FFFFFF"
click at [128, 75] on div at bounding box center [240, 111] width 281 height 188
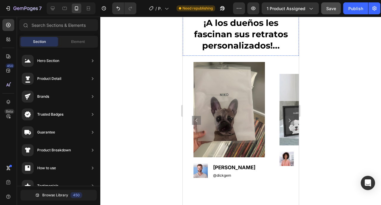
scroll to position [1133, 0]
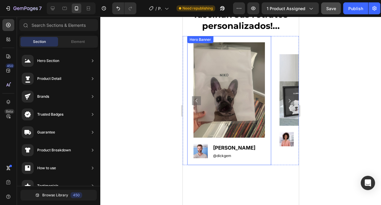
click at [190, 129] on div "Image Image [PERSON_NAME] Text Block @dickgem Text Block Row" at bounding box center [229, 100] width 84 height 129
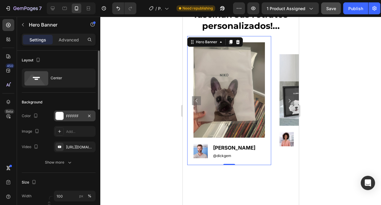
click at [74, 118] on div "FFFFFF" at bounding box center [74, 116] width 17 height 5
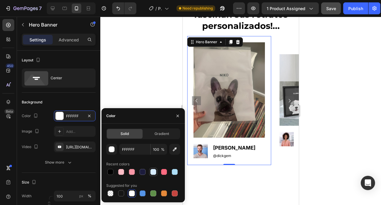
click at [155, 173] on div at bounding box center [154, 172] width 6 height 6
type input "D8EDFF"
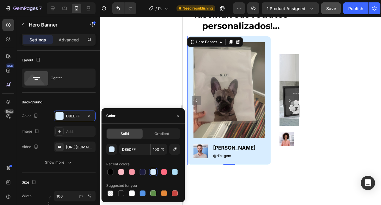
click at [141, 77] on div at bounding box center [240, 111] width 281 height 188
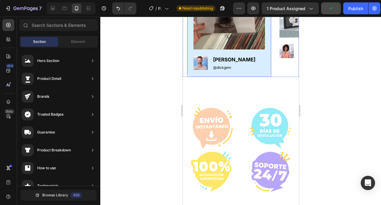
scroll to position [1154, 0]
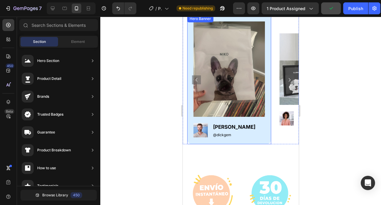
click at [189, 138] on div "Image Image [PERSON_NAME] Text Block @dickgem Text Block Row" at bounding box center [229, 79] width 84 height 129
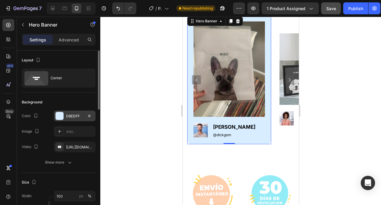
click at [78, 118] on div "D8EDFF" at bounding box center [74, 116] width 17 height 5
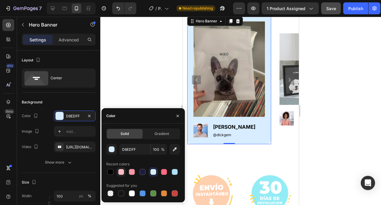
click at [122, 173] on div at bounding box center [121, 172] width 6 height 6
type input "FCBDC6"
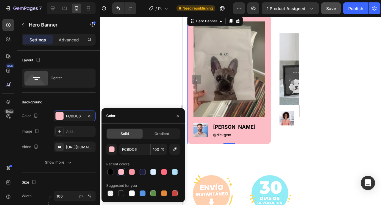
click at [147, 69] on div at bounding box center [240, 111] width 281 height 188
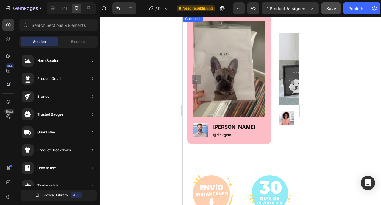
click at [286, 80] on icon "Carousel Next Arrow" at bounding box center [289, 79] width 7 height 7
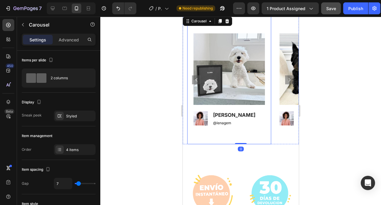
click at [269, 132] on div "Image Image [PERSON_NAME] Text Block @lenagem Text Block Row" at bounding box center [229, 79] width 84 height 105
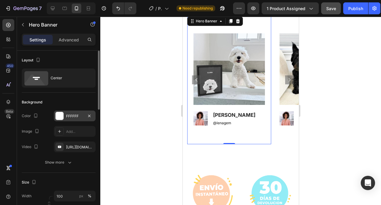
click at [73, 118] on div "FFFFFF" at bounding box center [74, 116] width 17 height 5
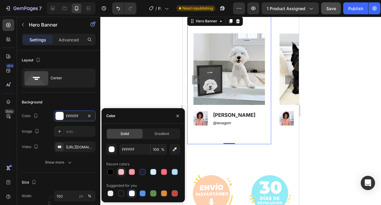
click at [122, 174] on div at bounding box center [121, 172] width 6 height 6
type input "FCBDC6"
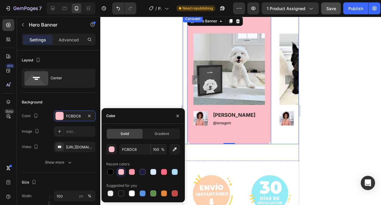
click at [286, 80] on icon "Carousel Next Arrow" at bounding box center [289, 79] width 7 height 7
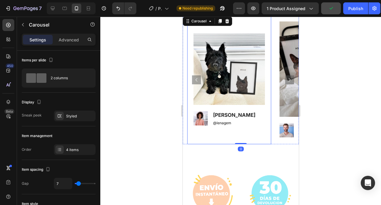
click at [259, 134] on div "Background Image" at bounding box center [229, 79] width 84 height 129
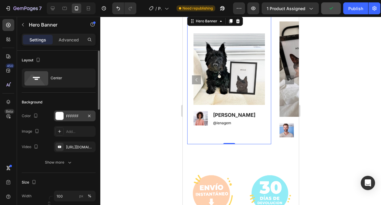
click at [69, 119] on div "FFFFFF" at bounding box center [75, 116] width 42 height 11
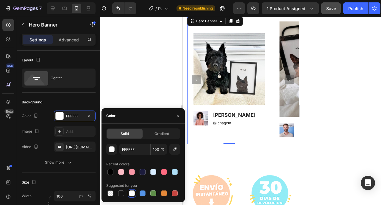
click at [120, 176] on div "FFFFFF 100 % Recent colors Suggested for you" at bounding box center [143, 171] width 74 height 54
drag, startPoint x: 121, startPoint y: 174, endPoint x: 46, endPoint y: 105, distance: 101.7
click at [121, 174] on div at bounding box center [121, 172] width 6 height 6
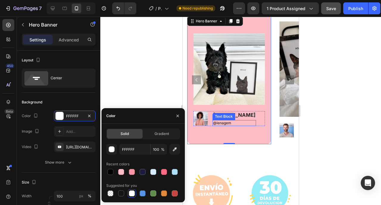
type input "FCBDC6"
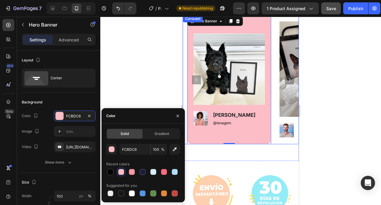
click at [286, 81] on icon "Carousel Next Arrow" at bounding box center [289, 79] width 7 height 7
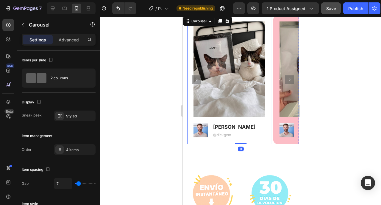
click at [268, 139] on div "Image Image [PERSON_NAME] Text Block @dickgem Text Block Row" at bounding box center [229, 79] width 84 height 129
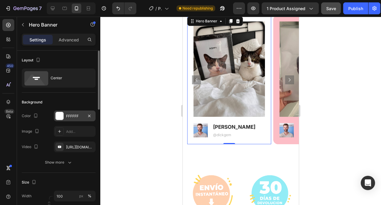
click at [76, 119] on div "FFFFFF" at bounding box center [74, 116] width 17 height 5
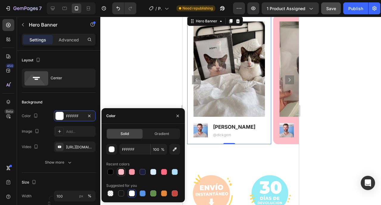
click at [120, 171] on div at bounding box center [121, 172] width 6 height 6
type input "FCBDC6"
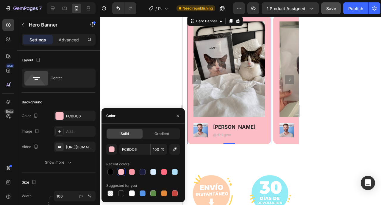
click at [165, 90] on div at bounding box center [240, 111] width 281 height 188
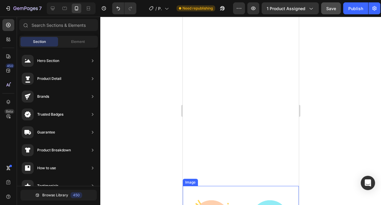
scroll to position [1512, 0]
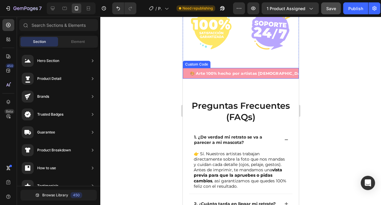
click at [197, 74] on span "🎨 Arte 100% hecho por artistas [DEMOGRAPHIC_DATA]" at bounding box center [198, 73] width 132 height 11
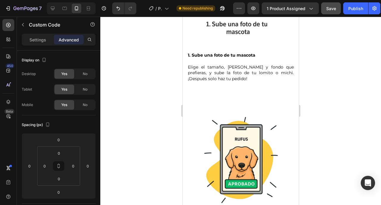
scroll to position [492, 0]
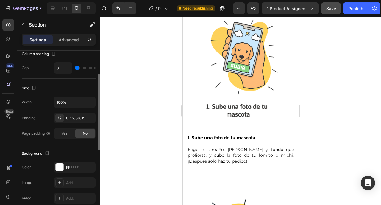
scroll to position [211, 0]
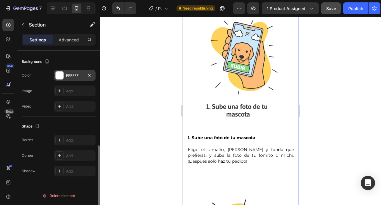
click at [72, 77] on div "FFFFFF" at bounding box center [74, 75] width 17 height 5
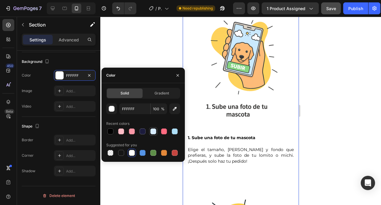
click at [154, 130] on div at bounding box center [154, 131] width 6 height 6
type input "D8EDFF"
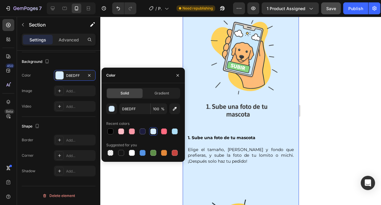
click at [166, 42] on div at bounding box center [240, 111] width 281 height 188
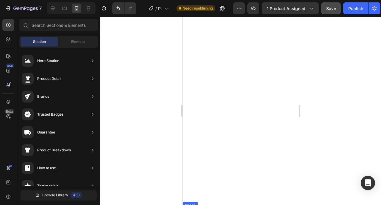
scroll to position [1315, 0]
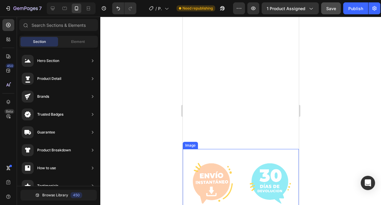
click at [211, 94] on div "Image Row" at bounding box center [241, 74] width 116 height 149
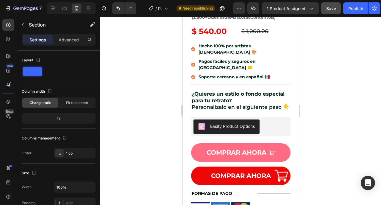
scroll to position [0, 0]
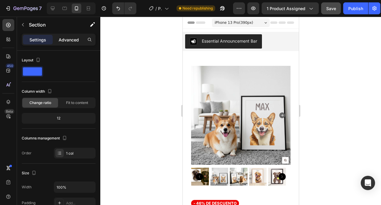
click at [61, 44] on div "Advanced" at bounding box center [69, 40] width 30 height 10
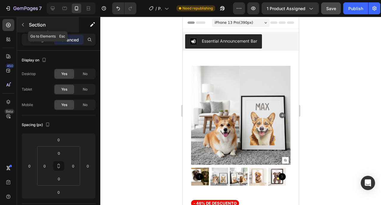
click at [22, 27] on icon "button" at bounding box center [23, 24] width 5 height 5
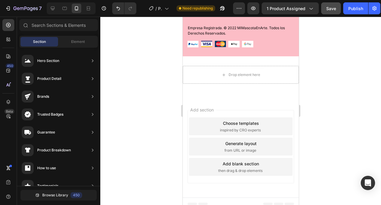
scroll to position [1525, 0]
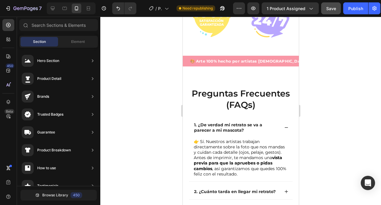
click at [349, 12] on button "Publish" at bounding box center [356, 8] width 25 height 12
